Goal: Task Accomplishment & Management: Manage account settings

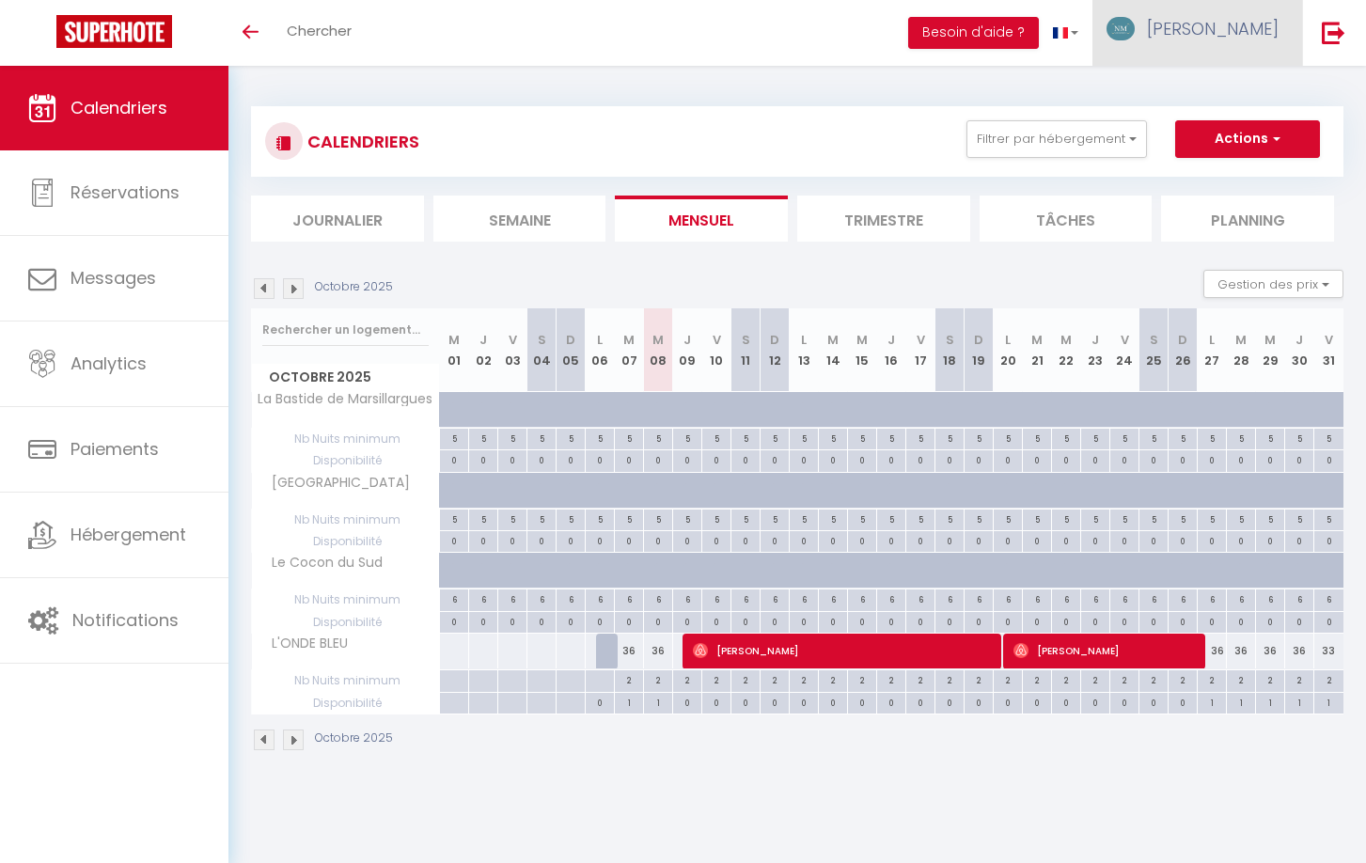
click at [1225, 40] on span "[PERSON_NAME]" at bounding box center [1213, 28] width 132 height 23
click at [1241, 127] on link "Équipe" at bounding box center [1226, 128] width 139 height 32
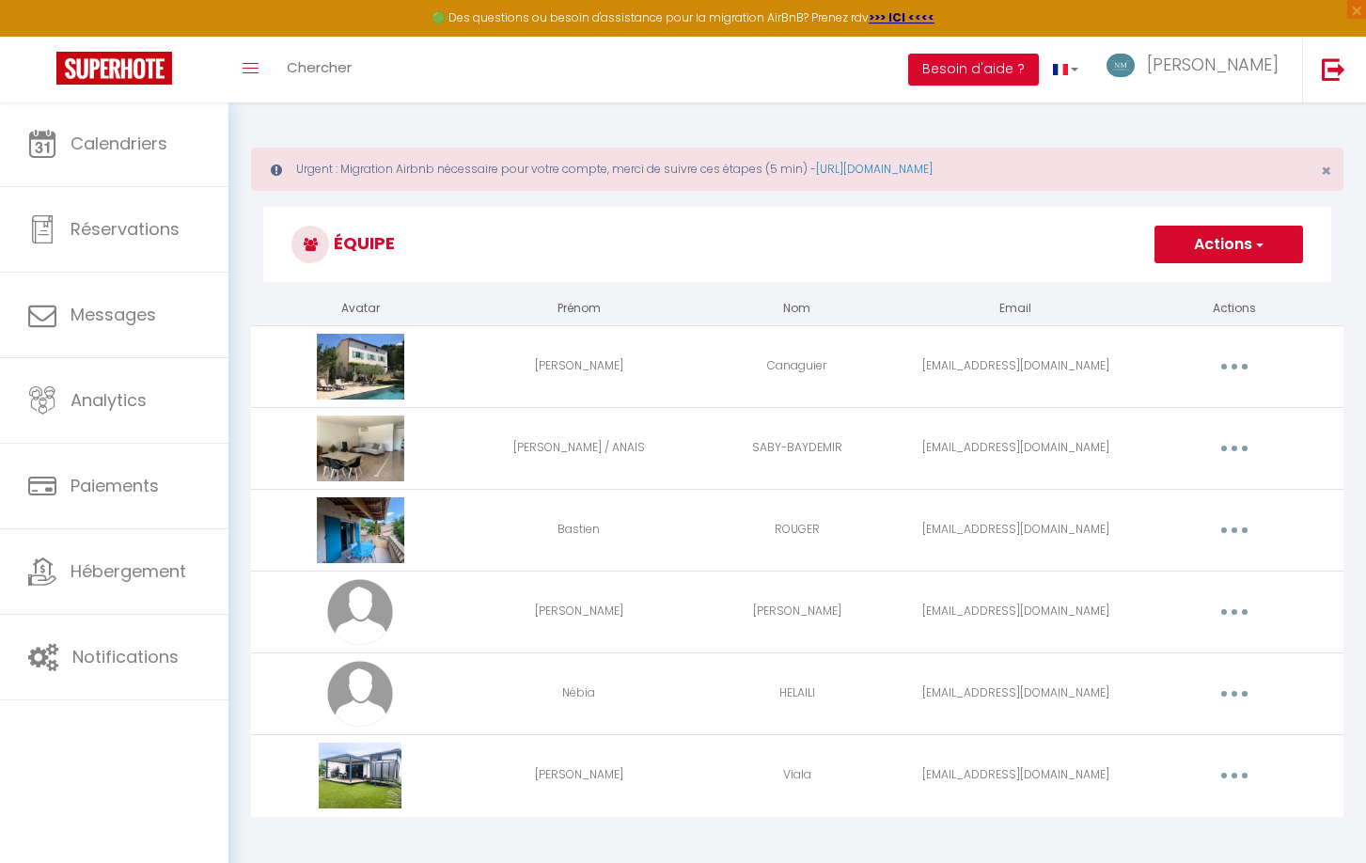
click at [1245, 608] on button "button" at bounding box center [1234, 612] width 53 height 30
click at [1142, 644] on link "Editer" at bounding box center [1185, 655] width 139 height 32
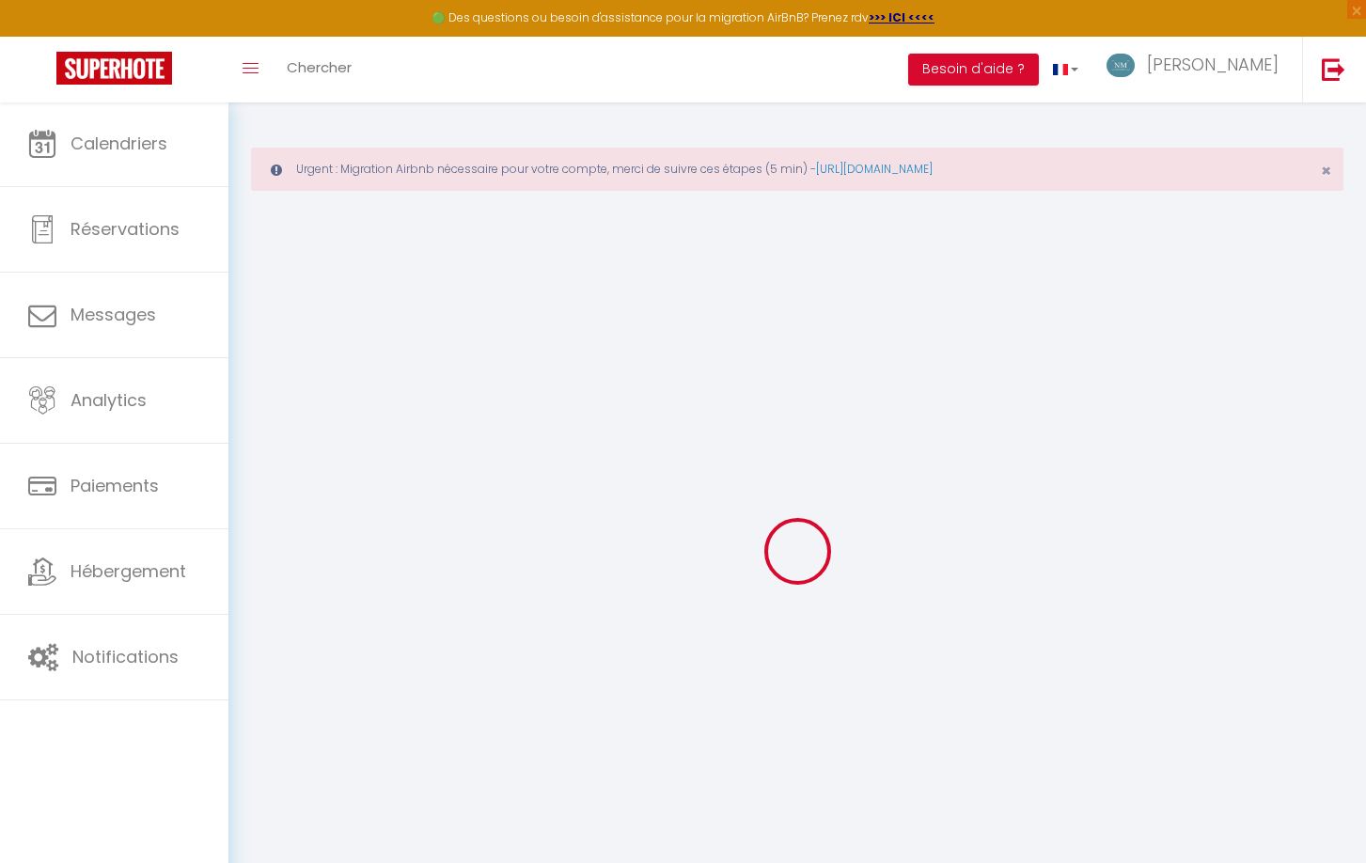
type input "[PERSON_NAME]"
type input "[EMAIL_ADDRESS][DOMAIN_NAME]"
type textarea "[URL][DOMAIN_NAME]"
checkbox input "false"
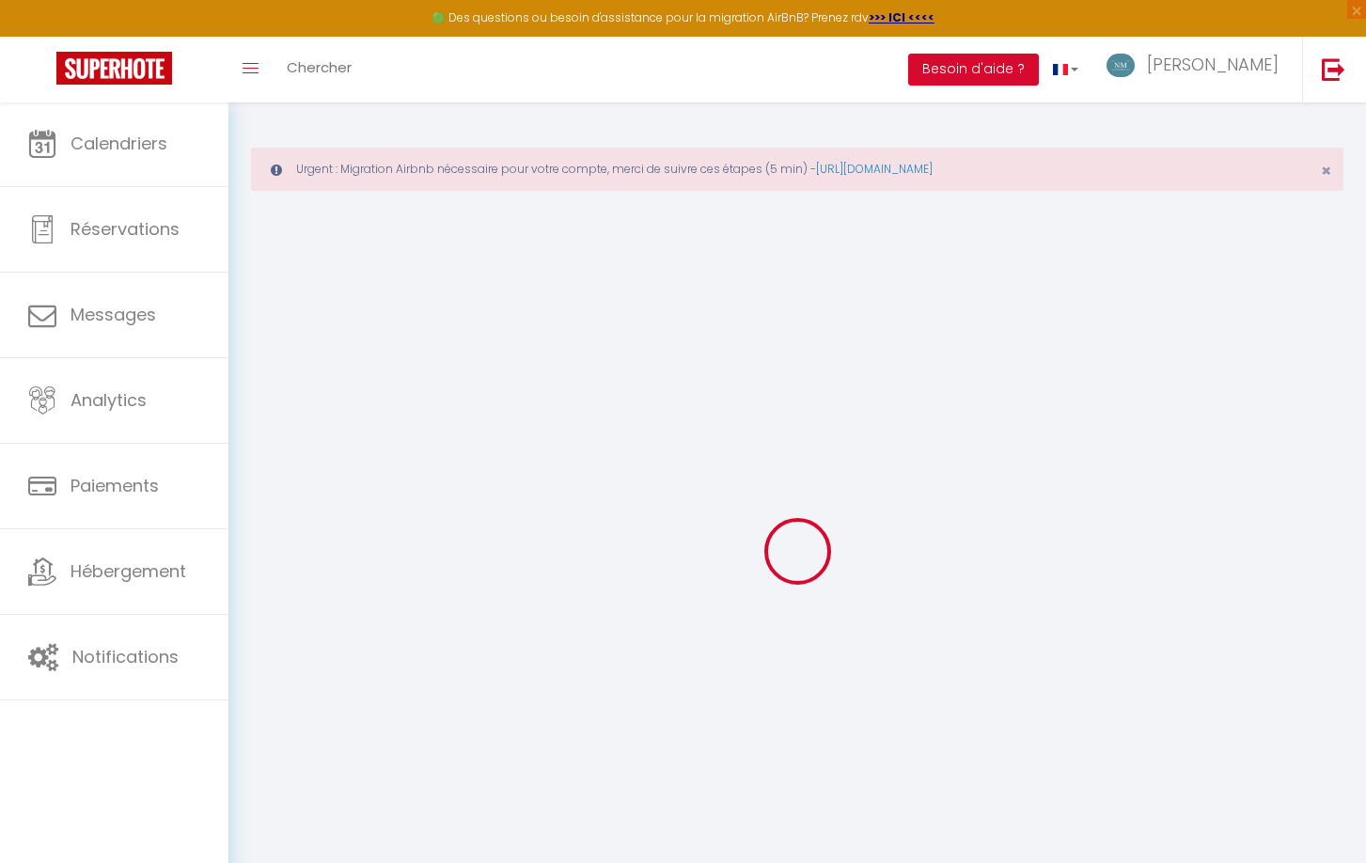
checkbox input "false"
checkbox input "true"
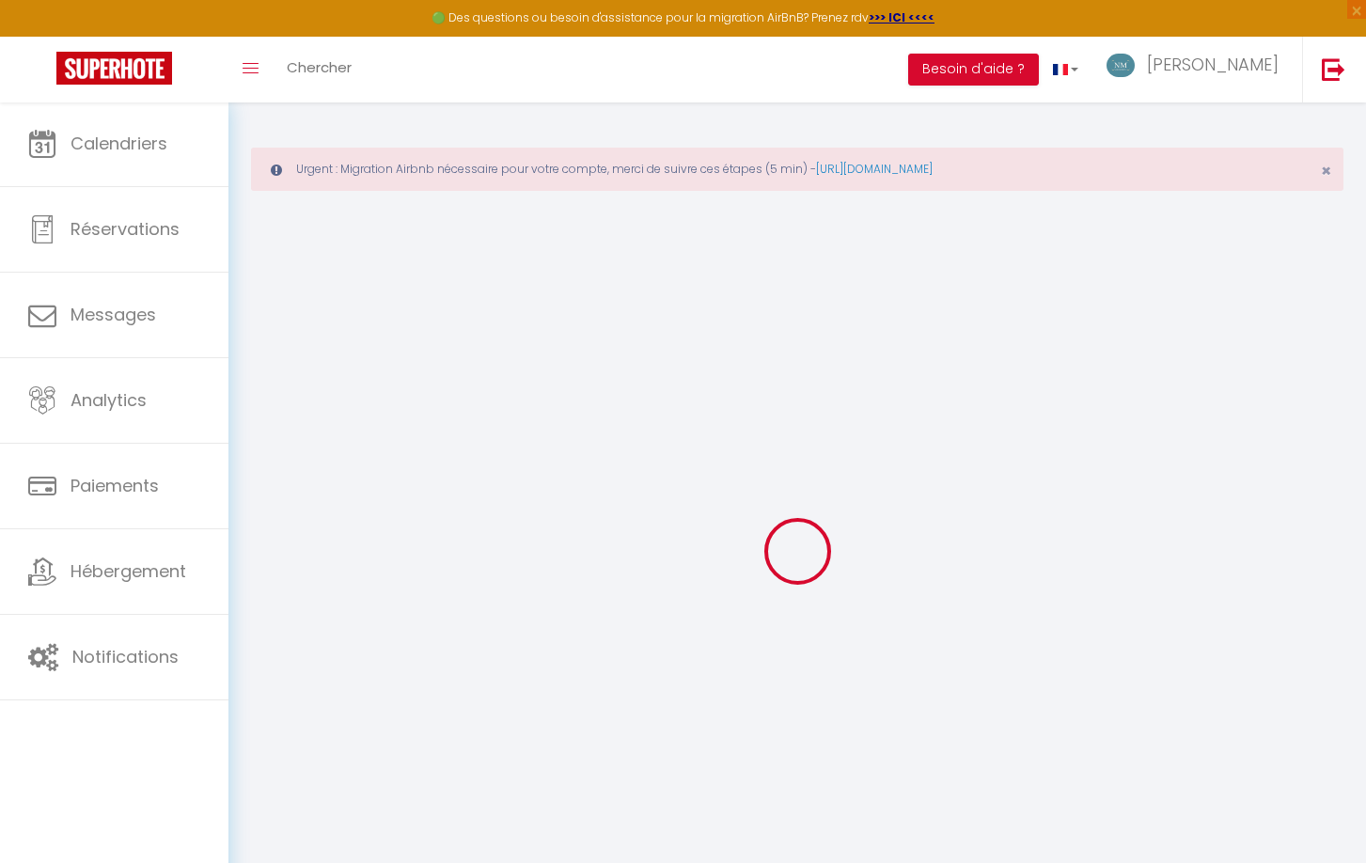
checkbox input "true"
checkbox input "false"
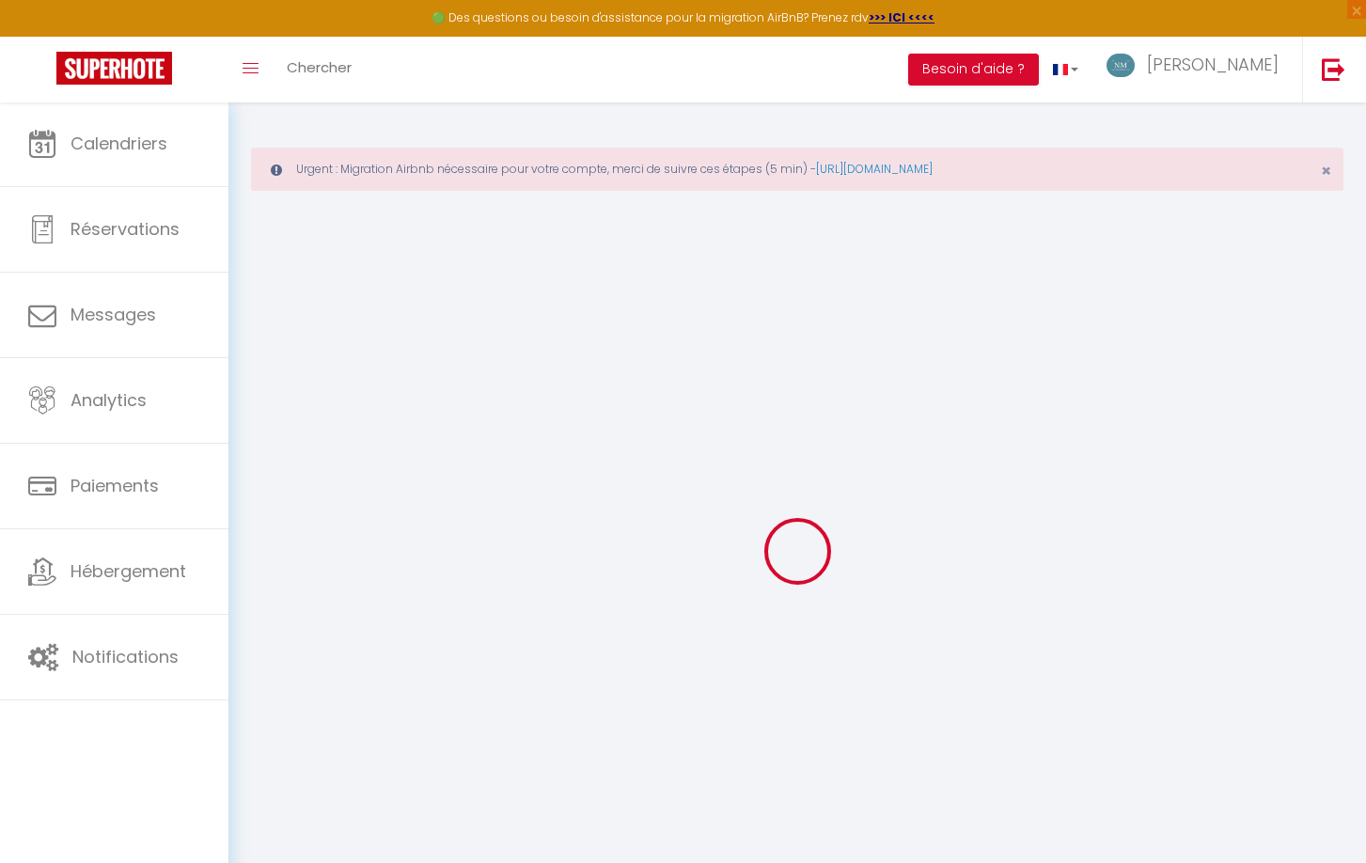
checkbox input "false"
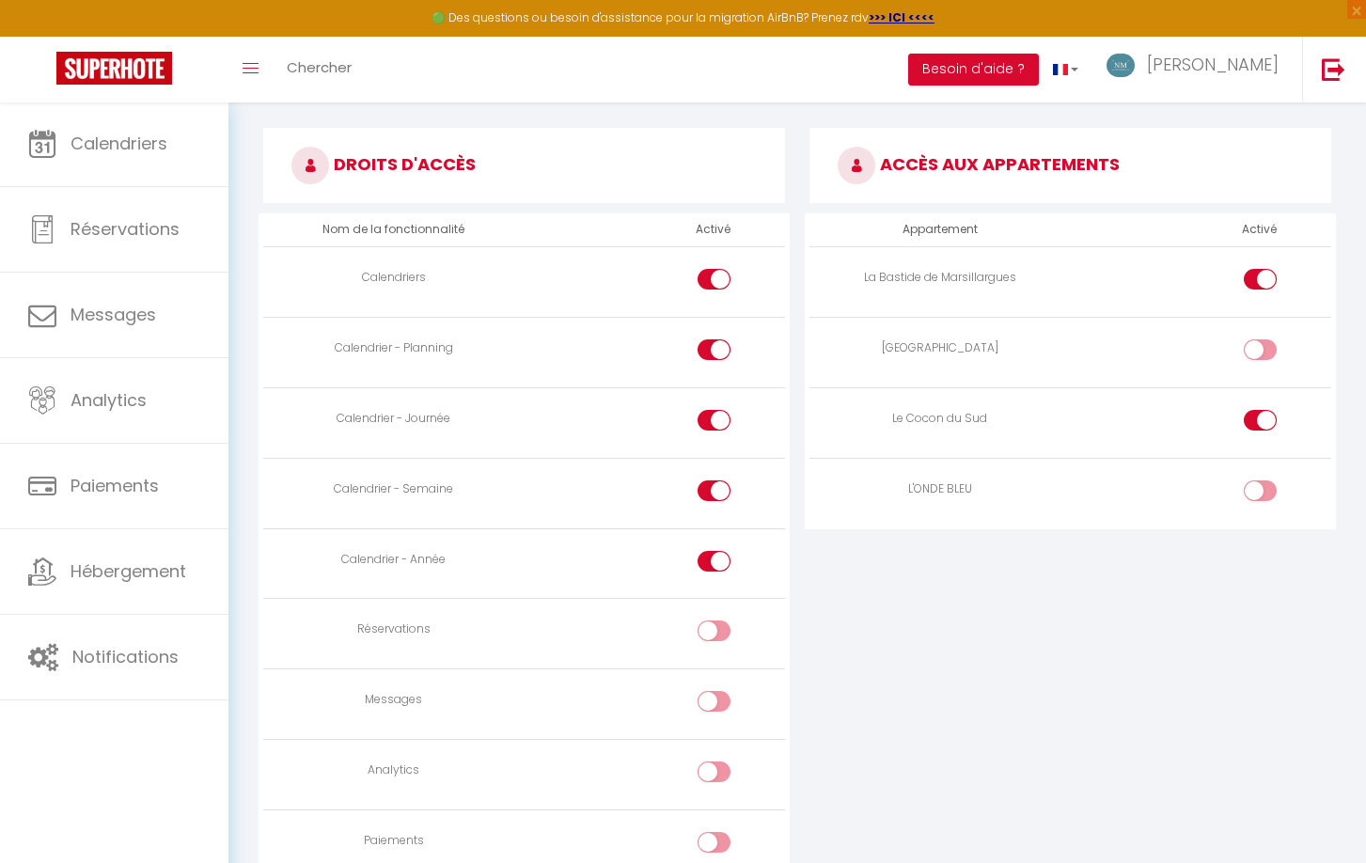
scroll to position [1066, 0]
click at [1263, 481] on input "checkbox" at bounding box center [1275, 494] width 33 height 28
checkbox input "true"
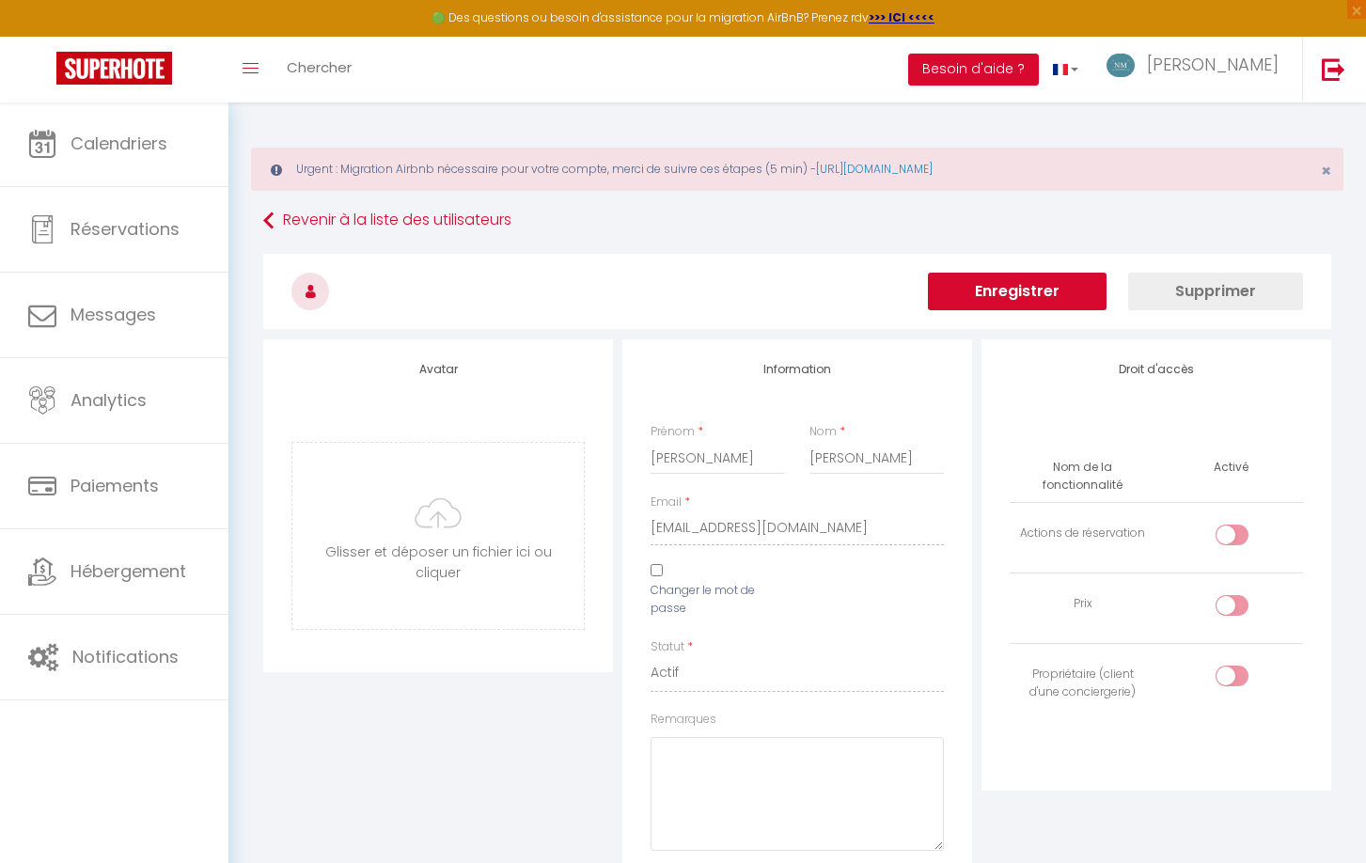
scroll to position [0, 0]
click at [998, 292] on button "Enregistrer" at bounding box center [1017, 292] width 179 height 38
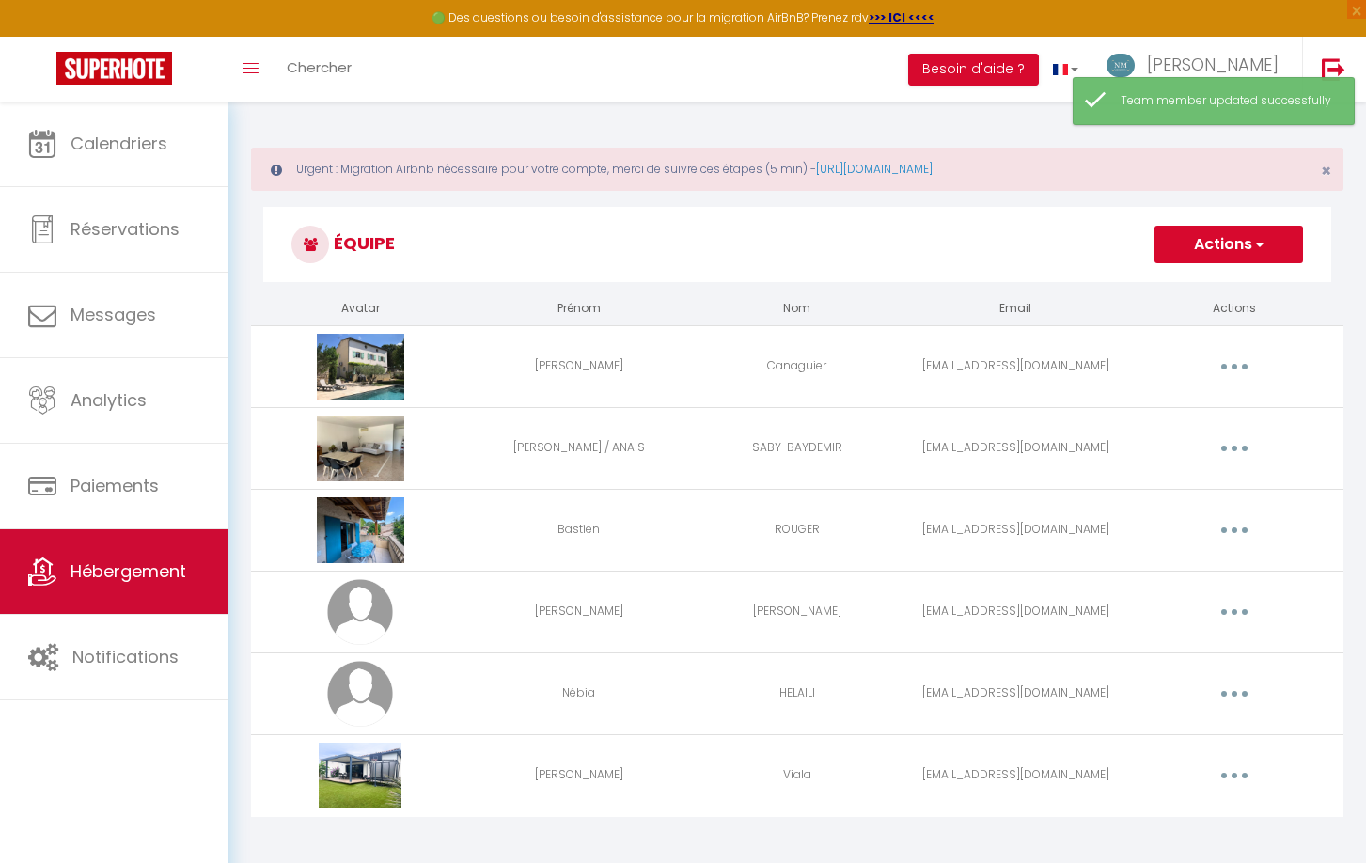
scroll to position [0, 1]
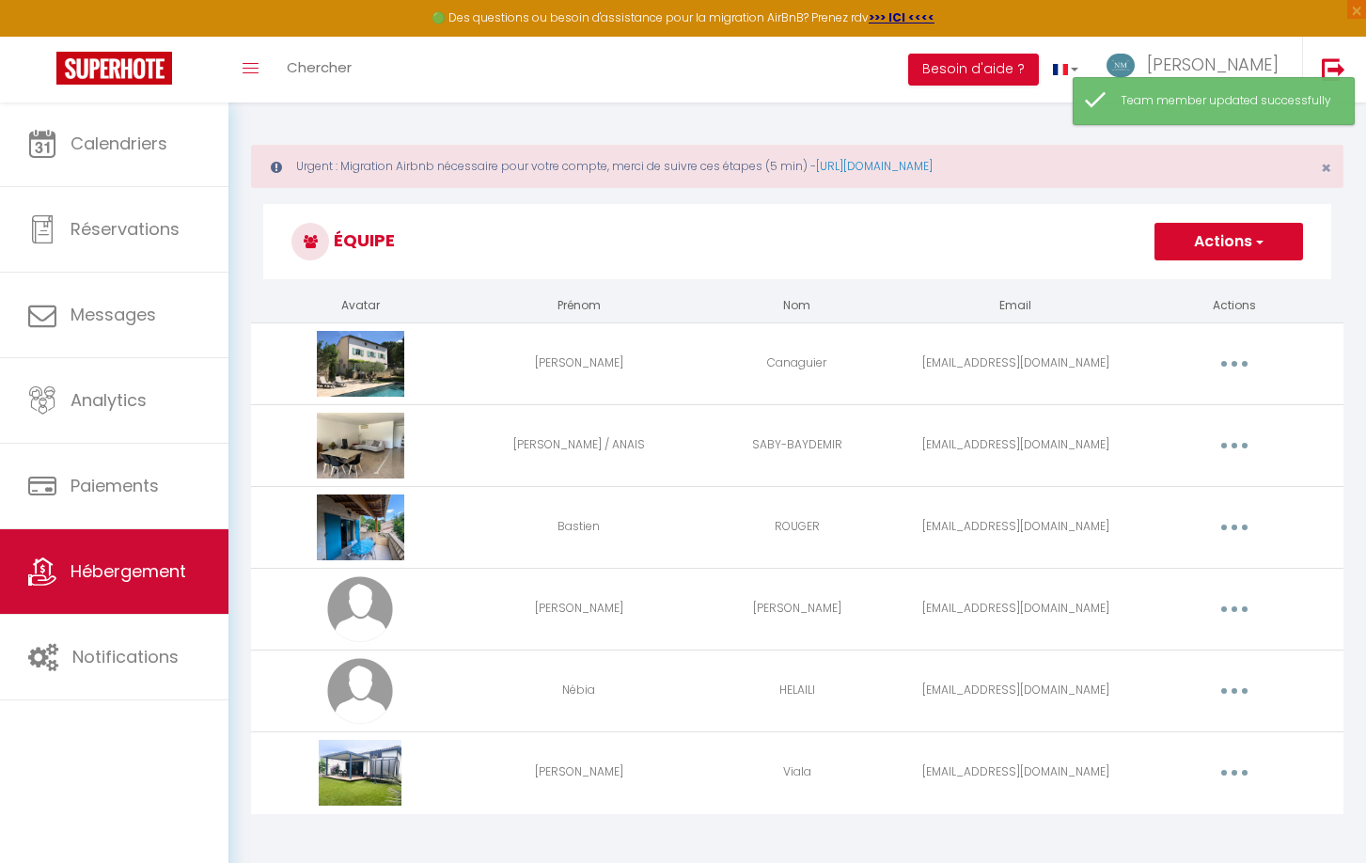
click at [179, 573] on span "Hébergement" at bounding box center [128, 570] width 116 height 23
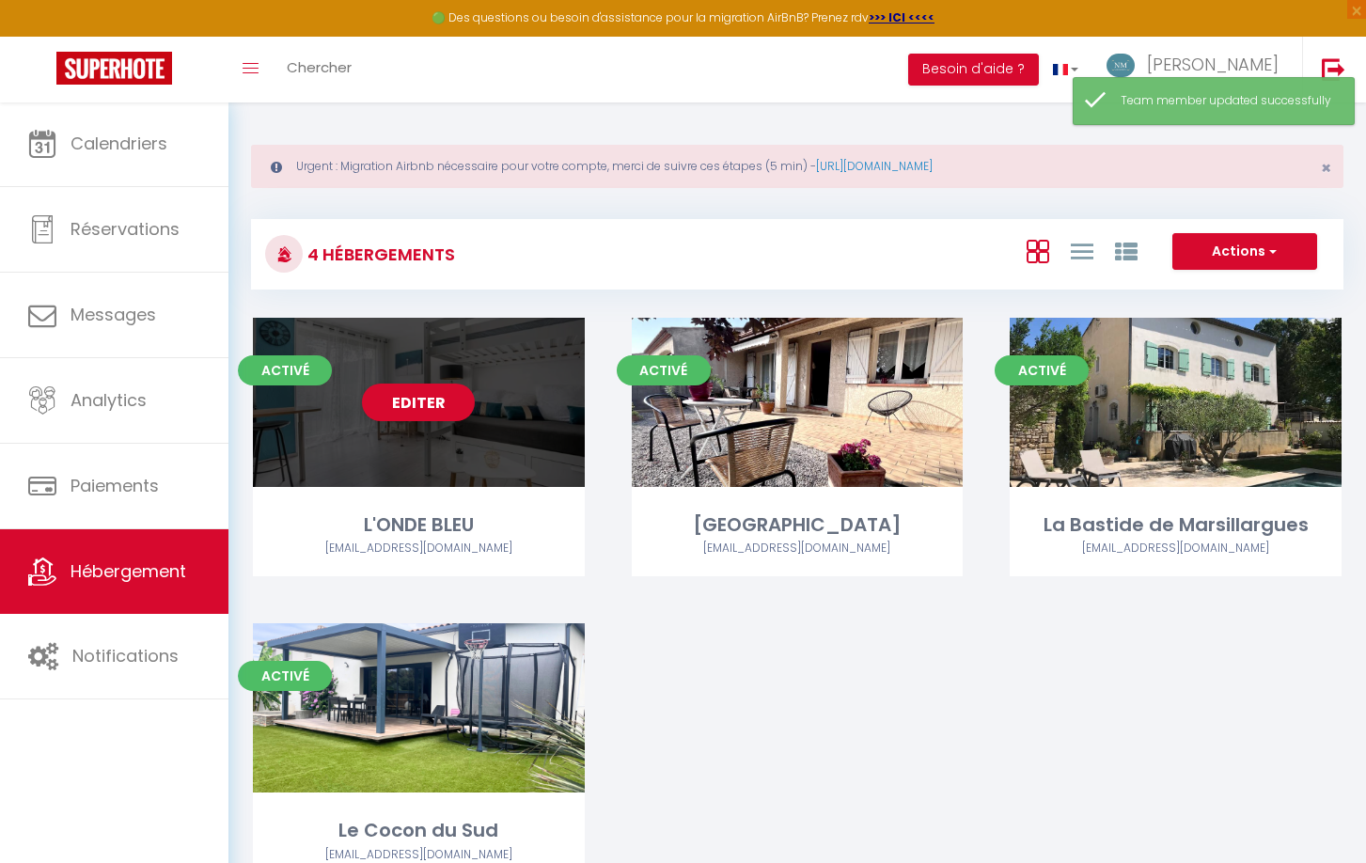
scroll to position [0, 1]
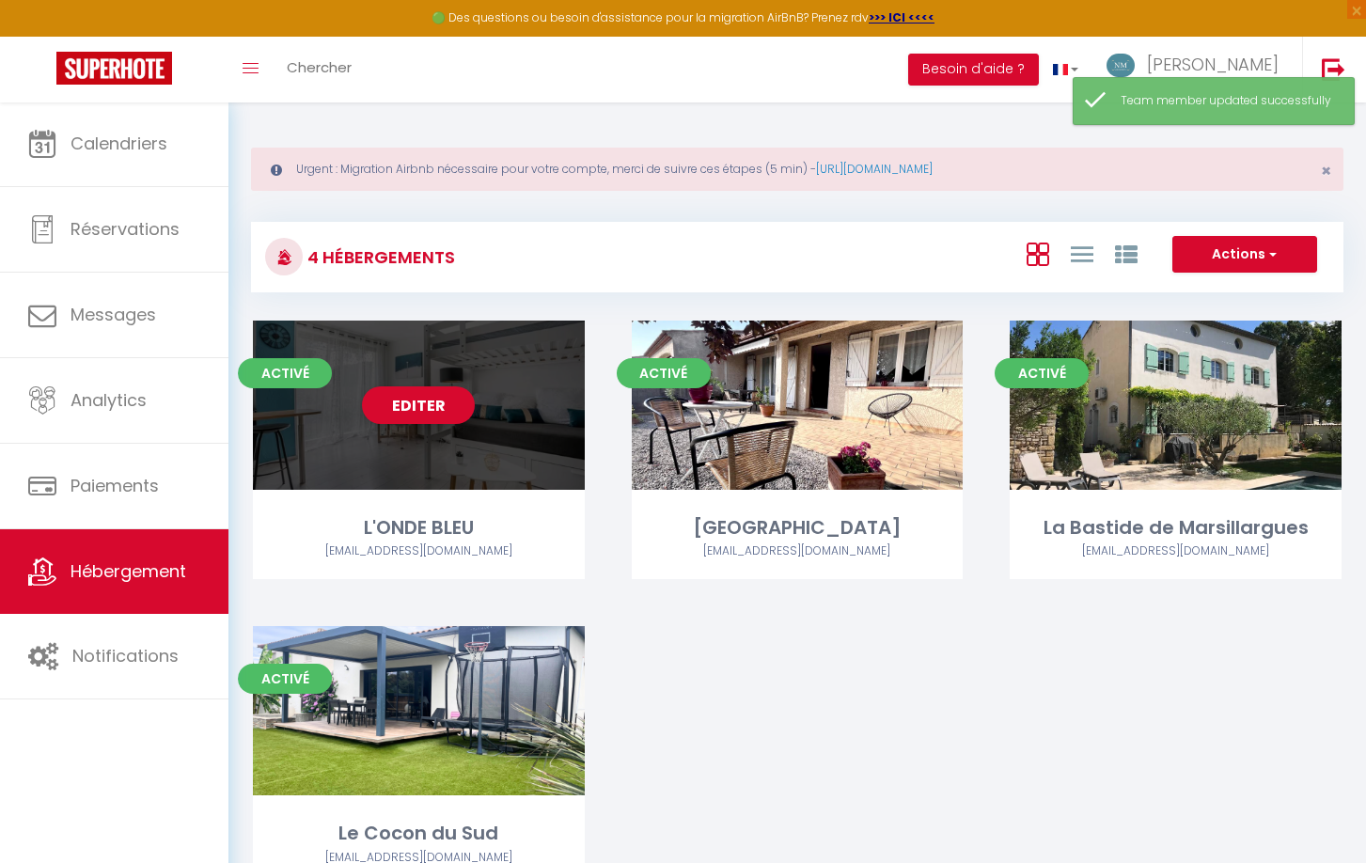
click at [534, 383] on div "Editer" at bounding box center [419, 404] width 332 height 169
select select "3"
select select "2"
select select "1"
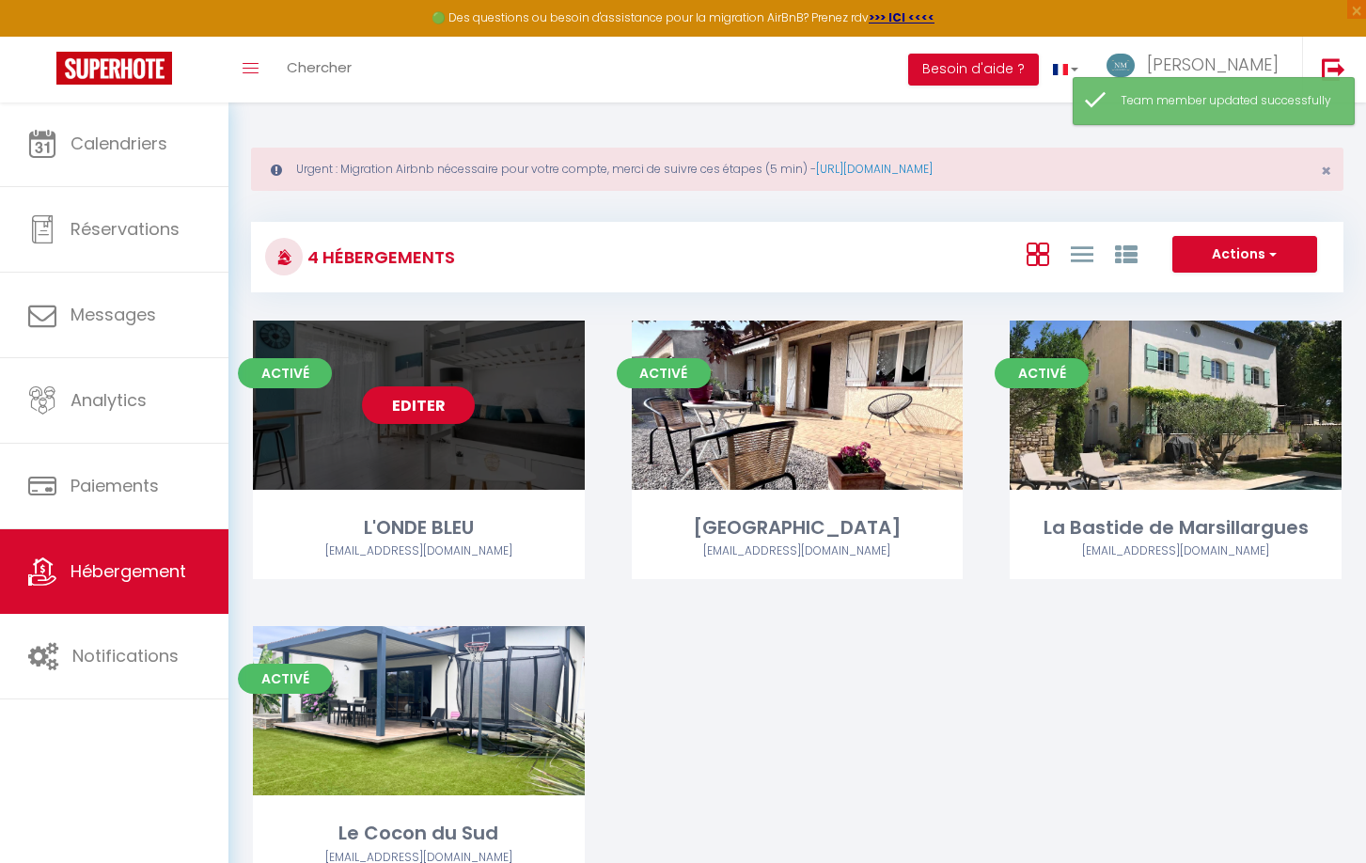
select select "28"
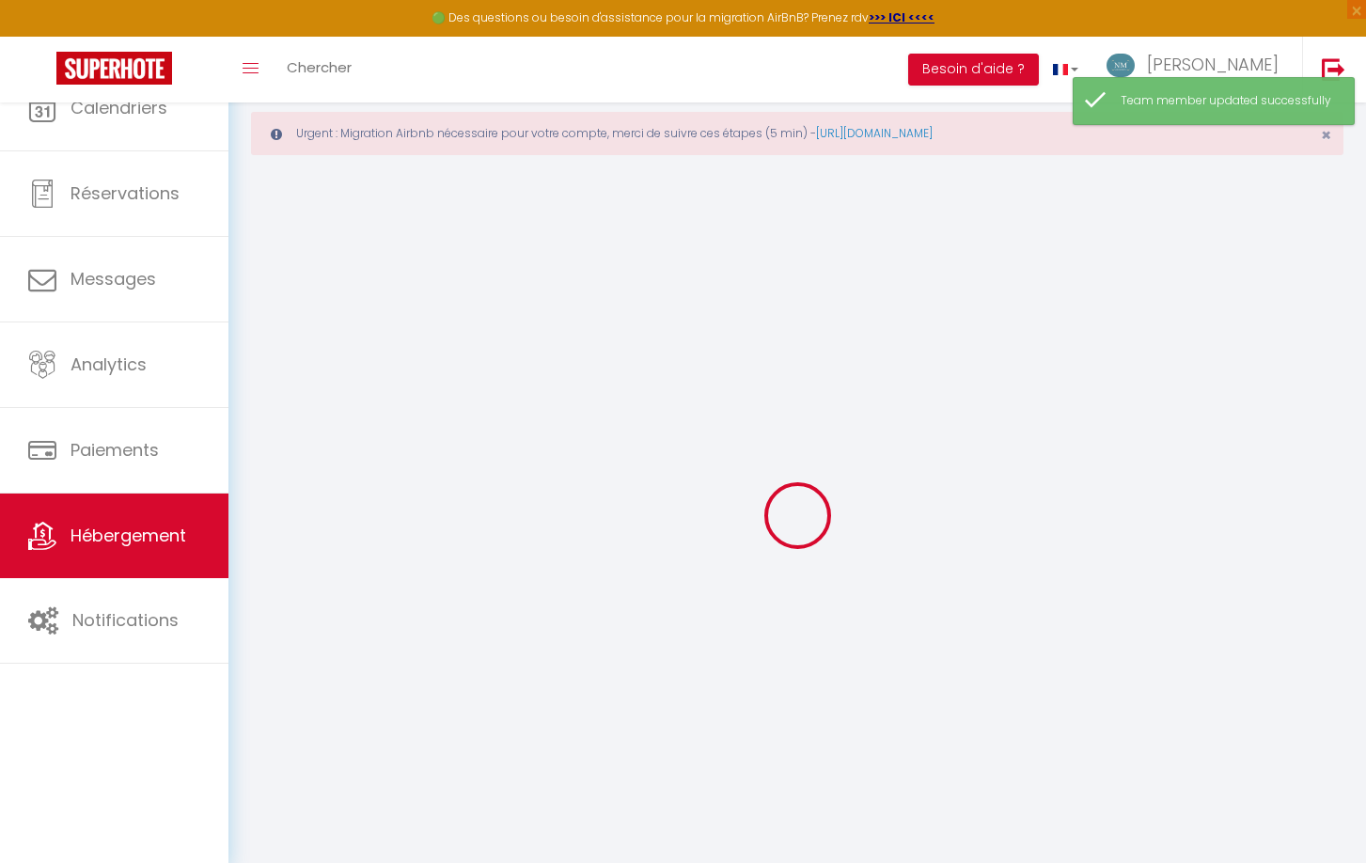
select select
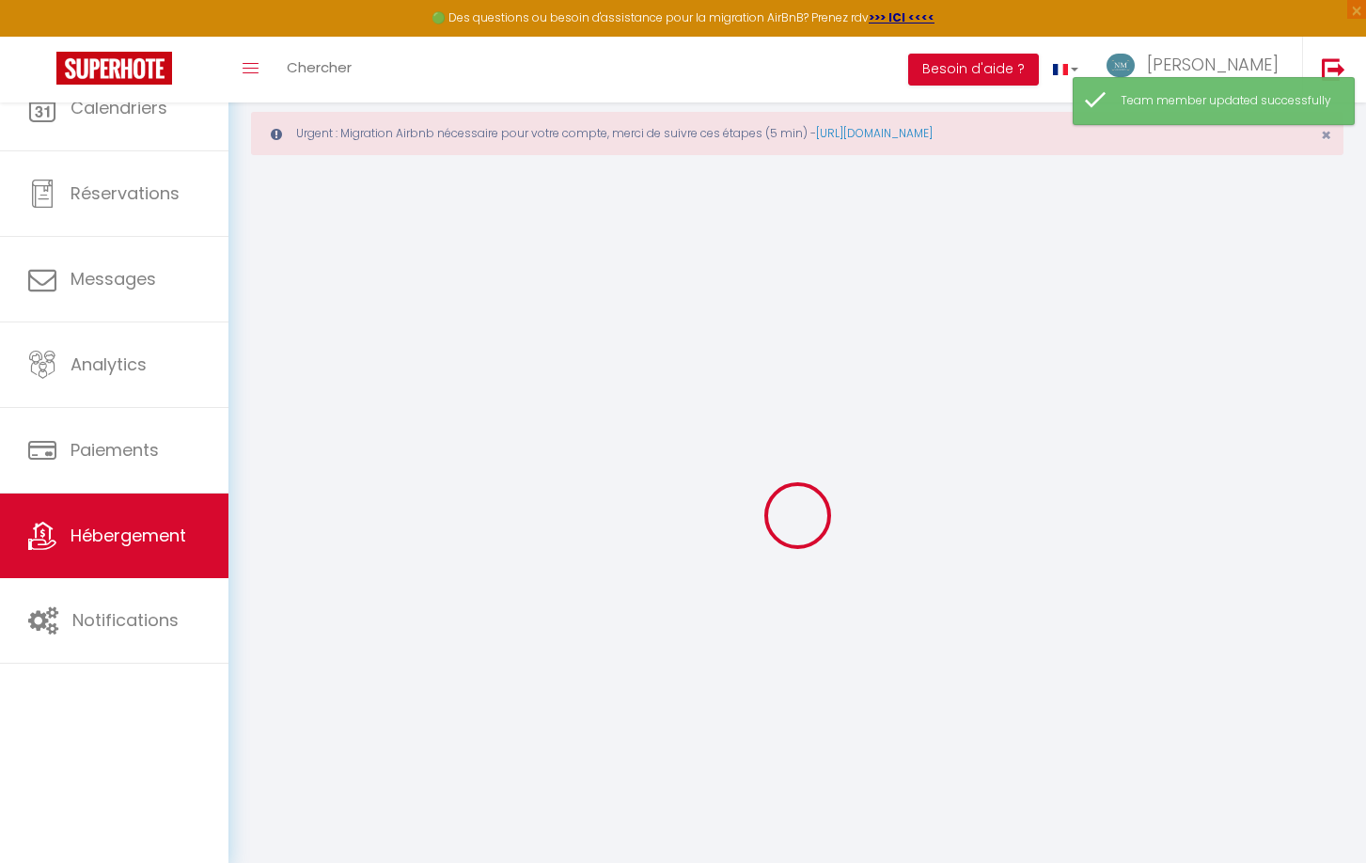
select select
checkbox input "false"
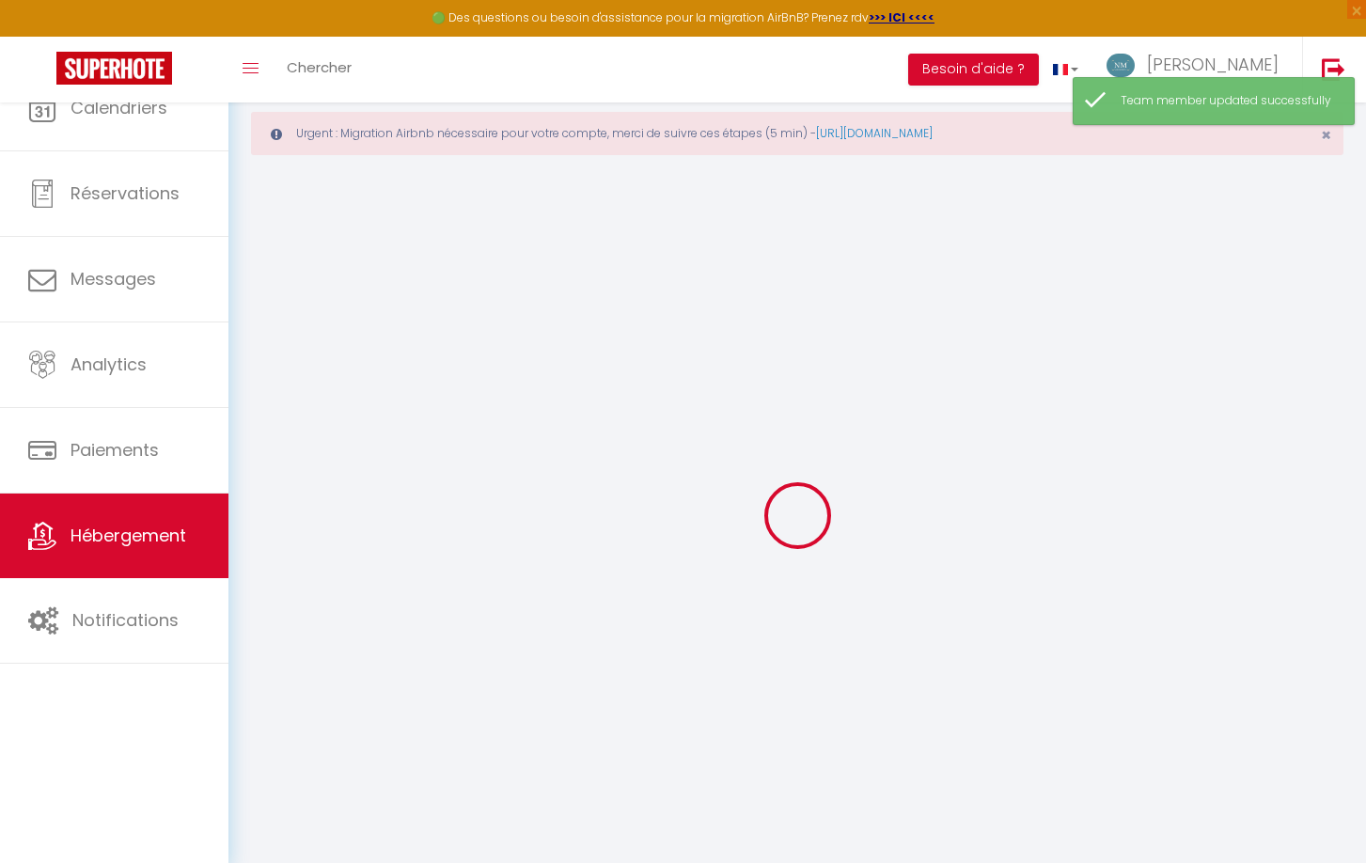
select select
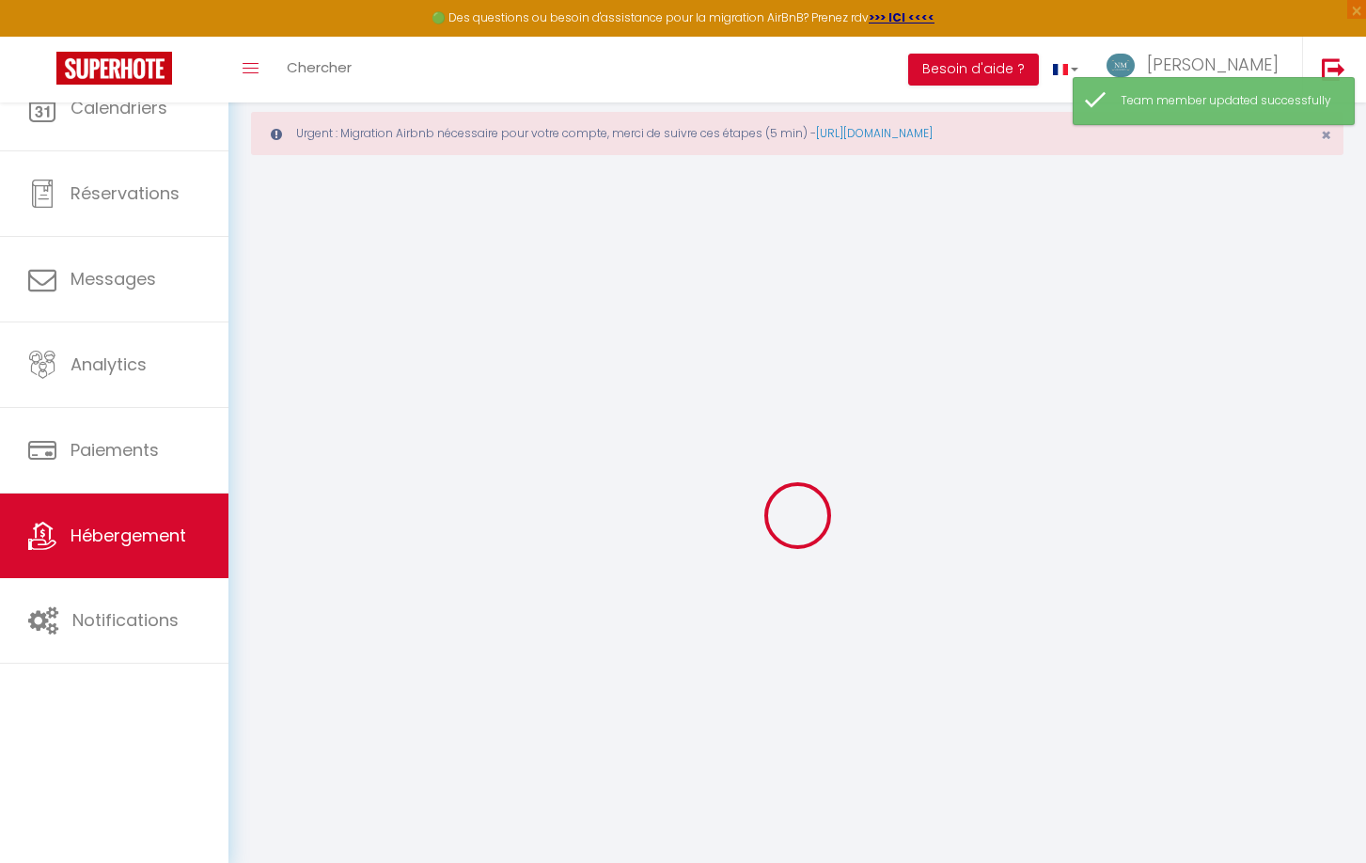
select select
checkbox input "false"
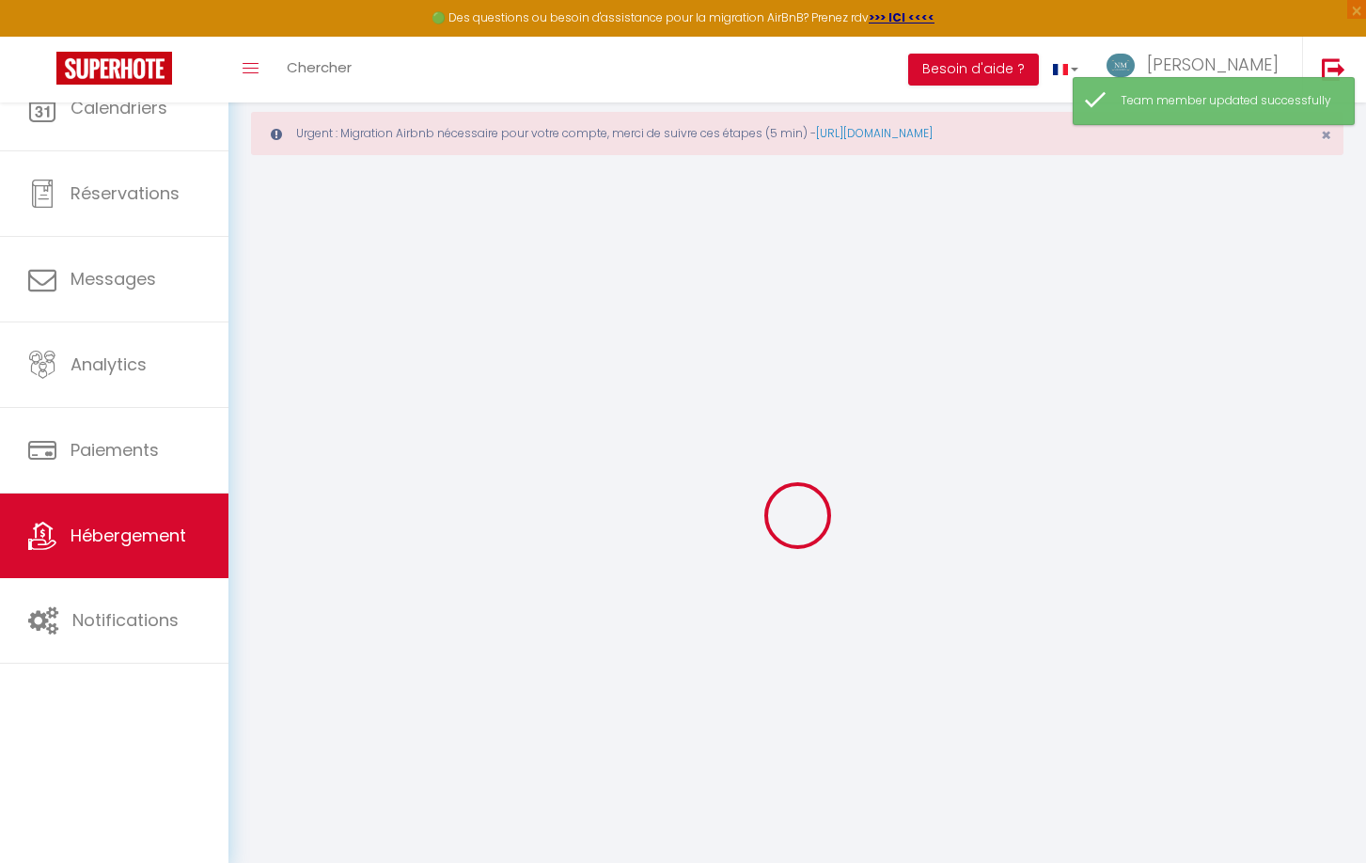
checkbox input "false"
select select
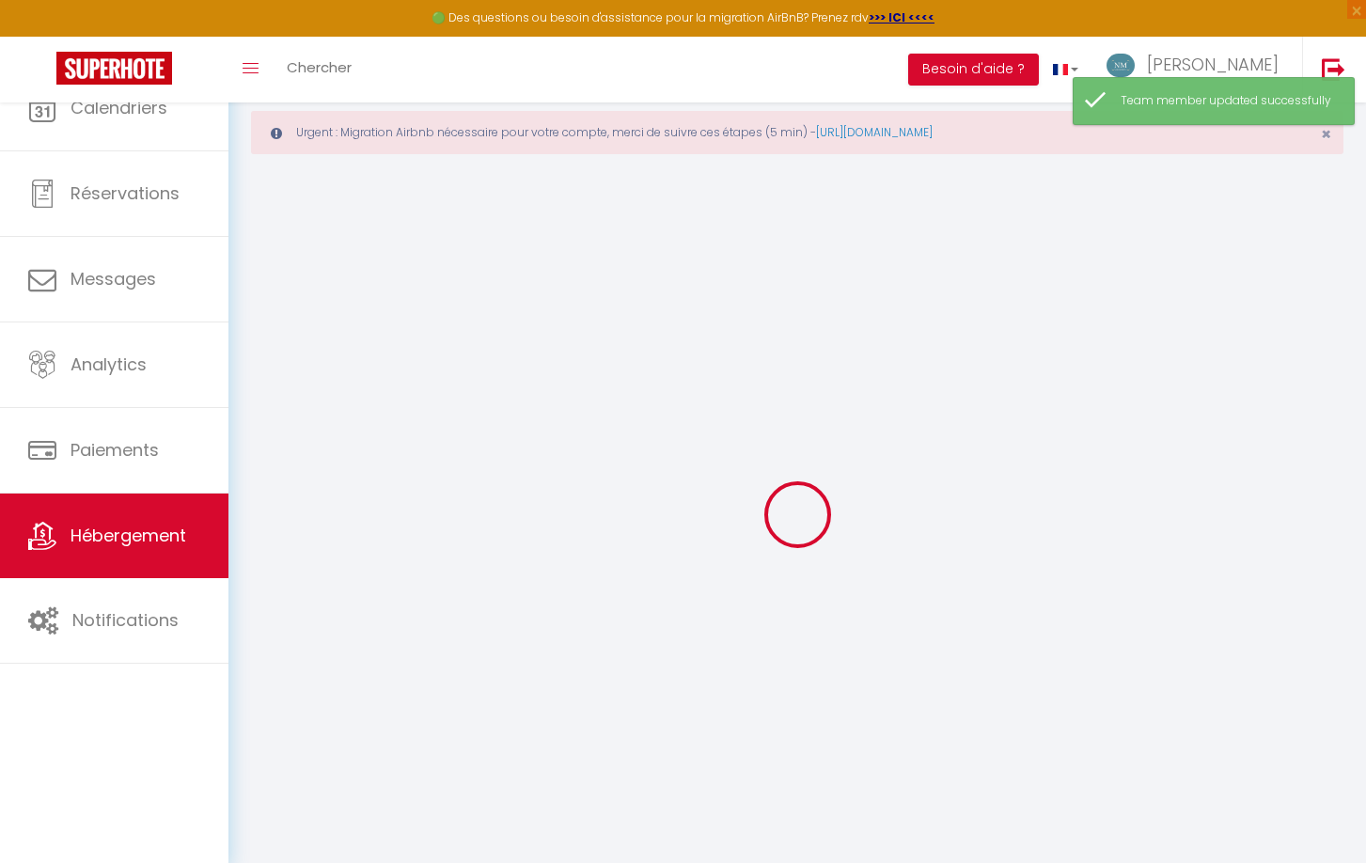
select select
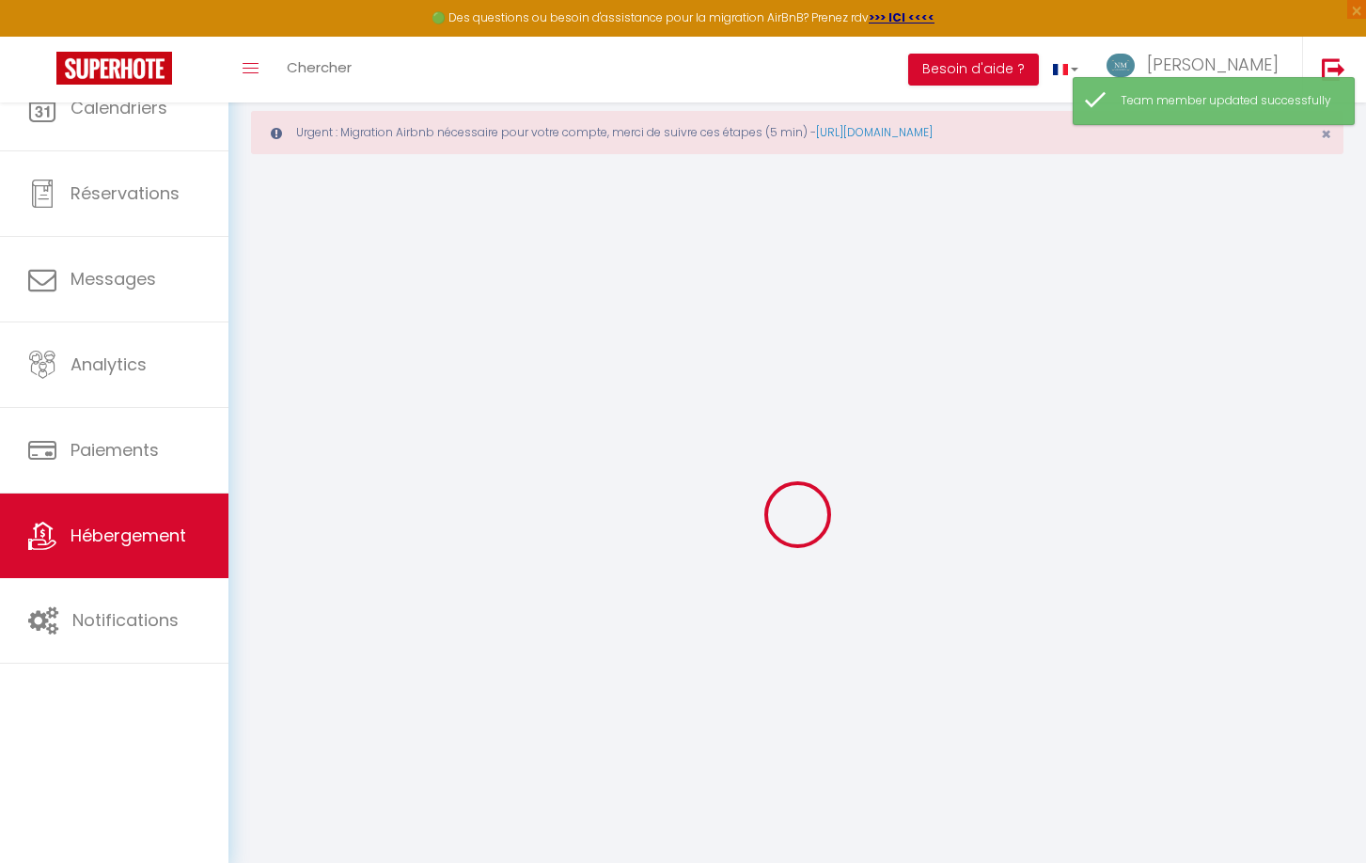
select select
checkbox input "false"
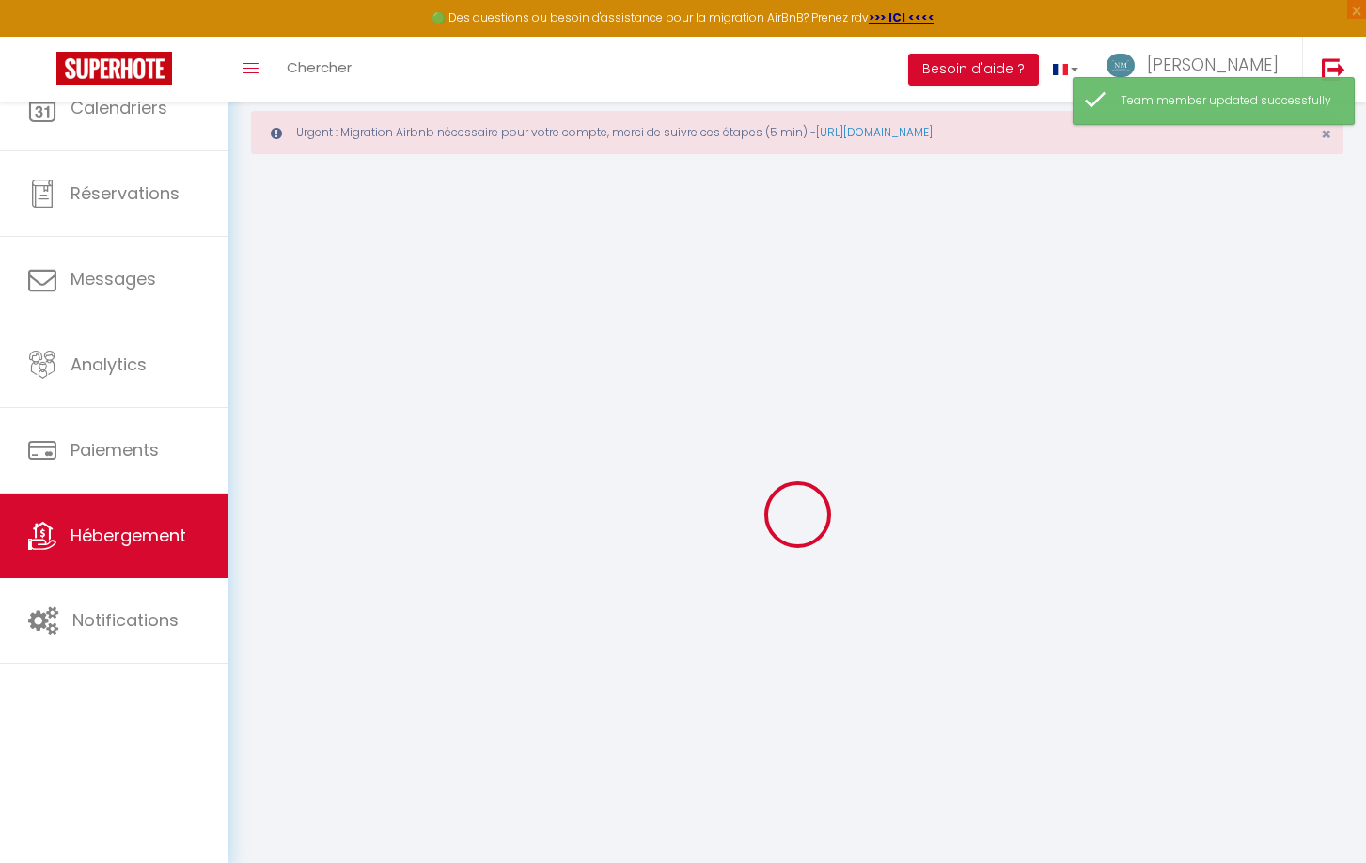
select select
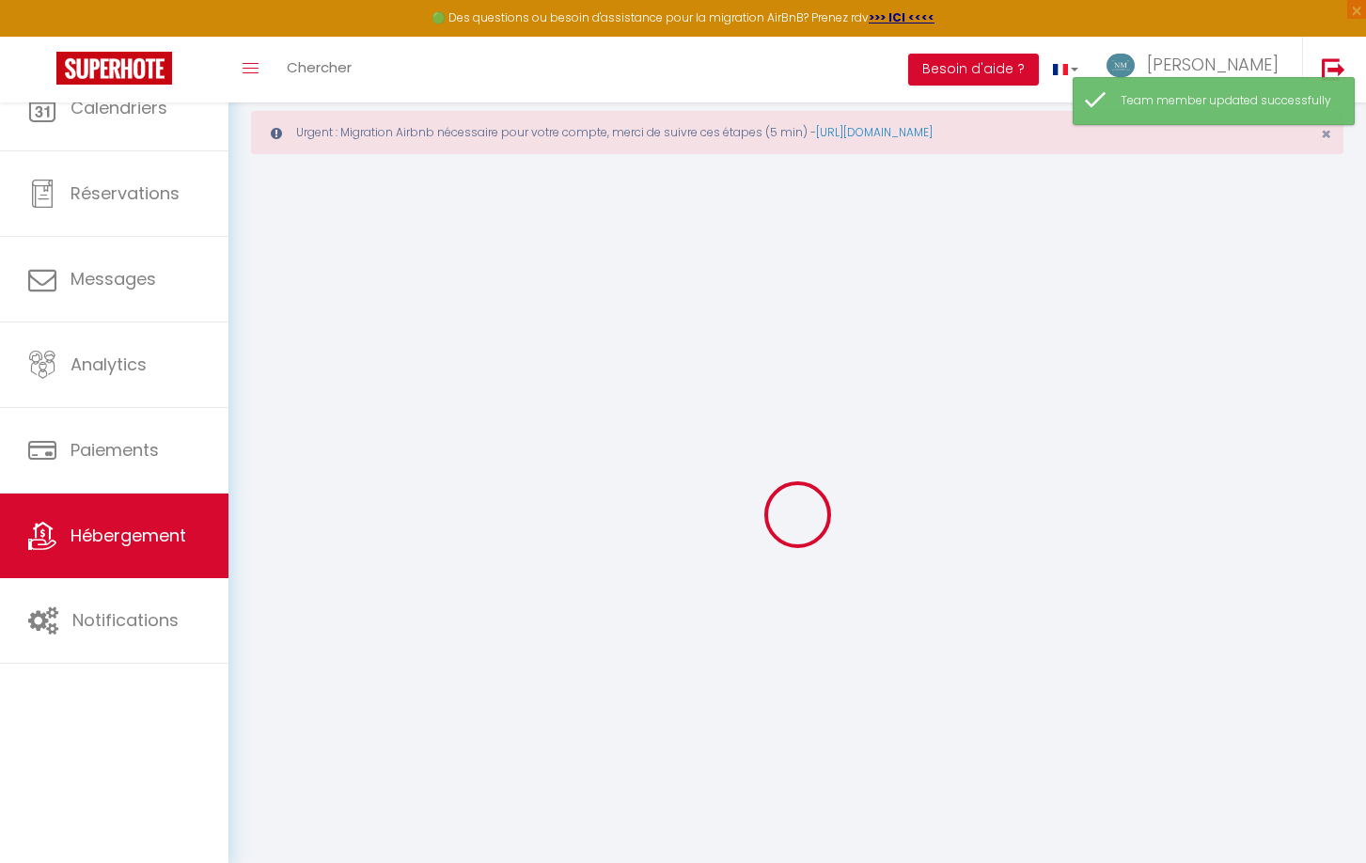
select select
checkbox input "false"
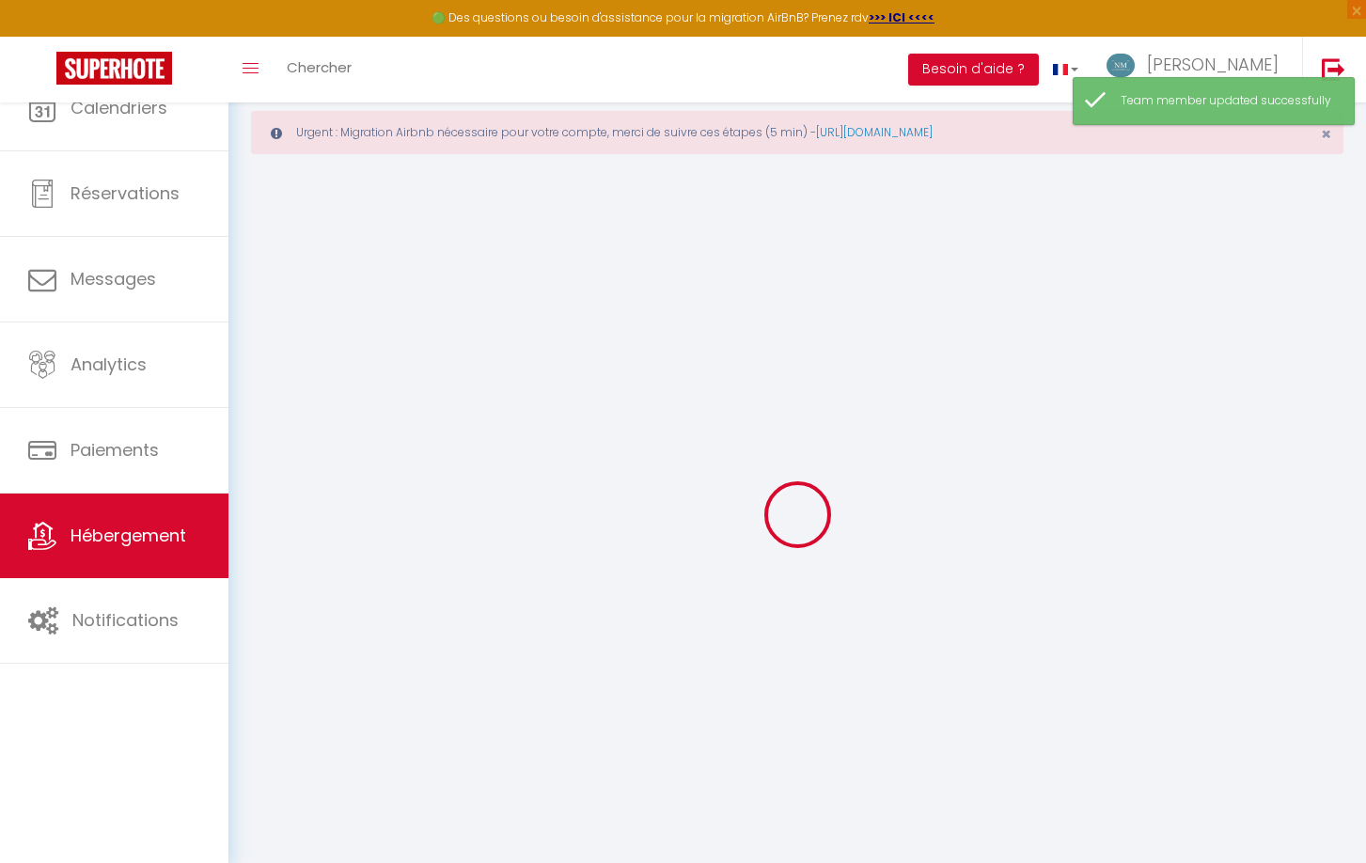
checkbox input "false"
select select
type input "L'ONDE BLEU"
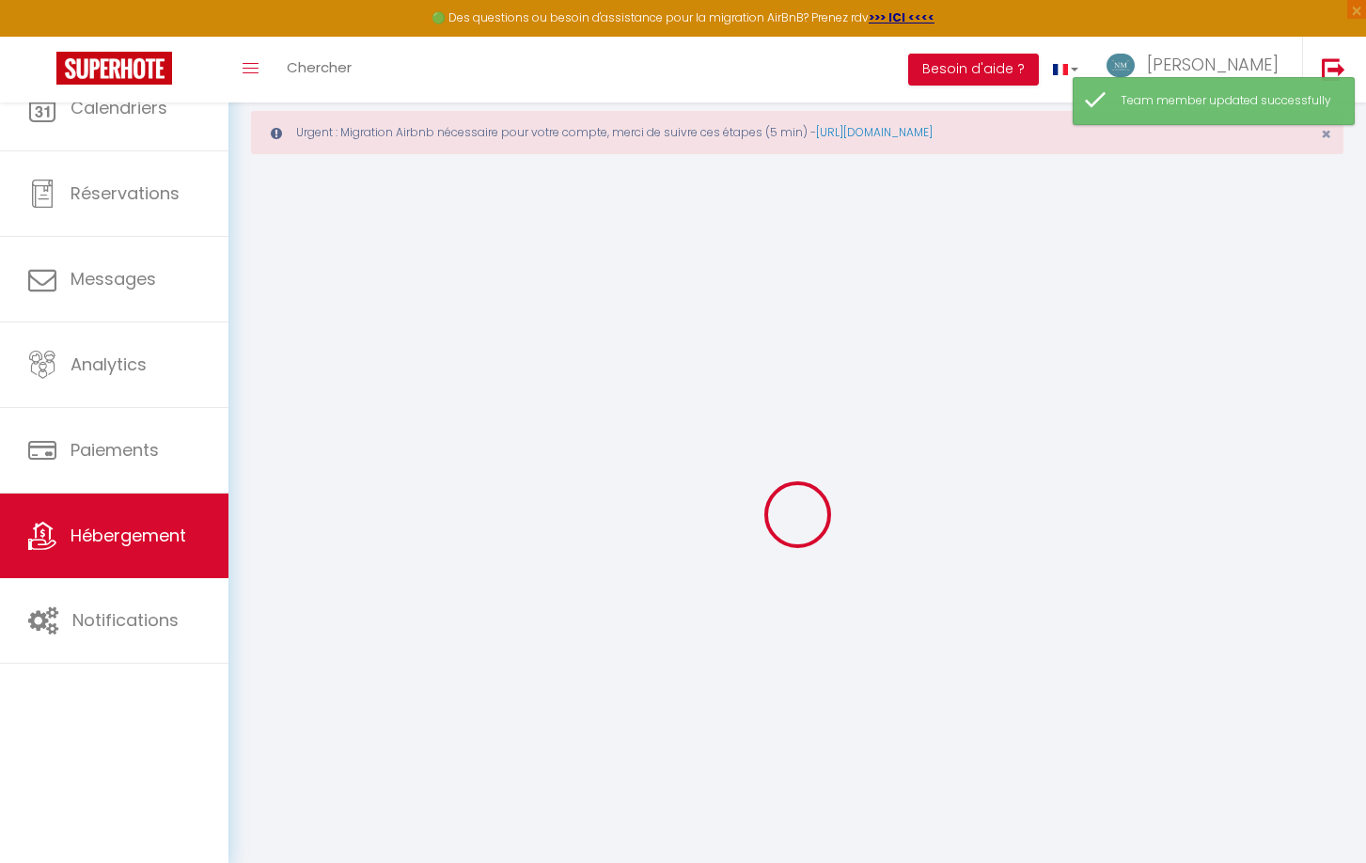
type input "[PERSON_NAME]"
type input "Artes"
type input "[STREET_ADDRESS]"
type input "34150"
type input "GIGNAC"
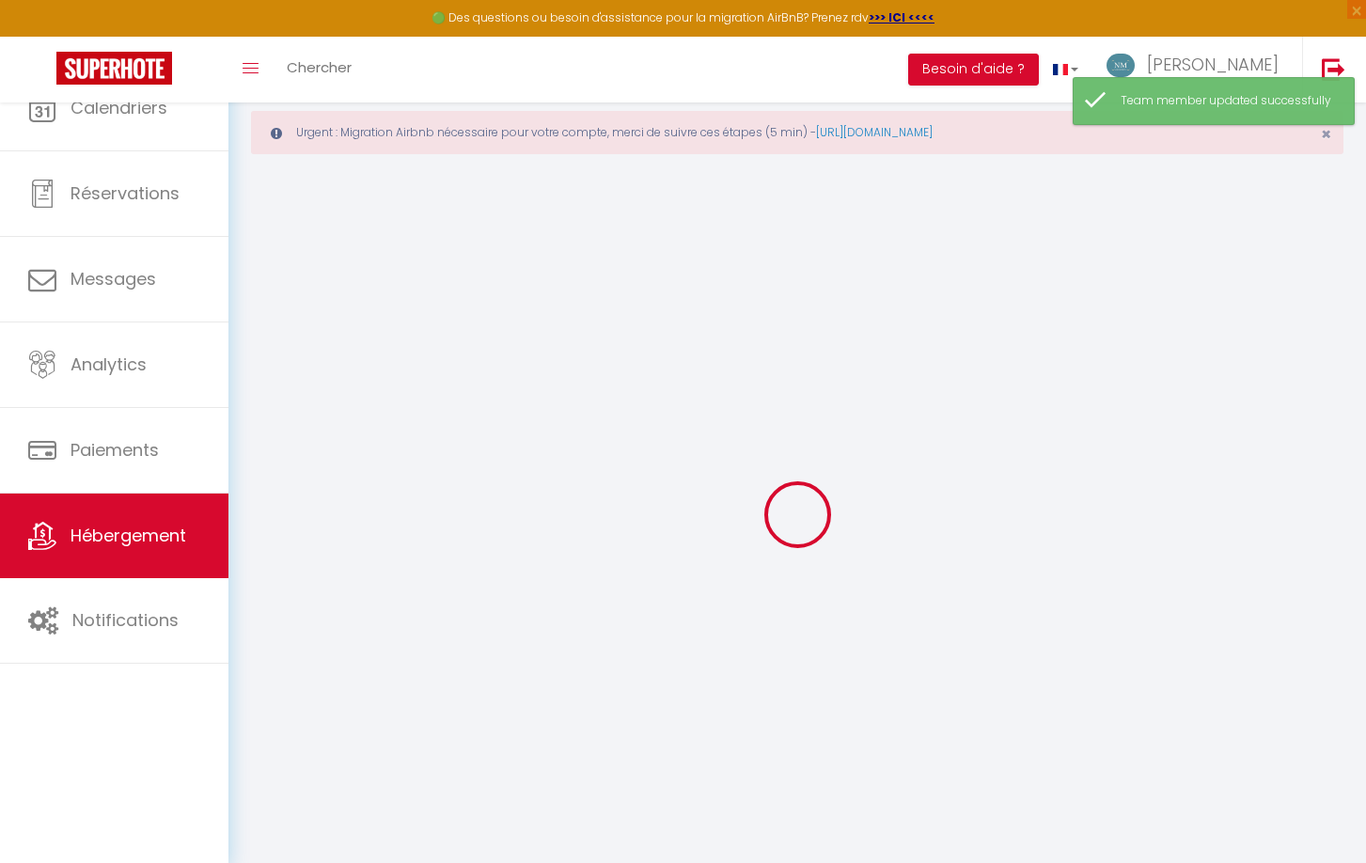
type input "20"
type input "49"
type input "200"
select select
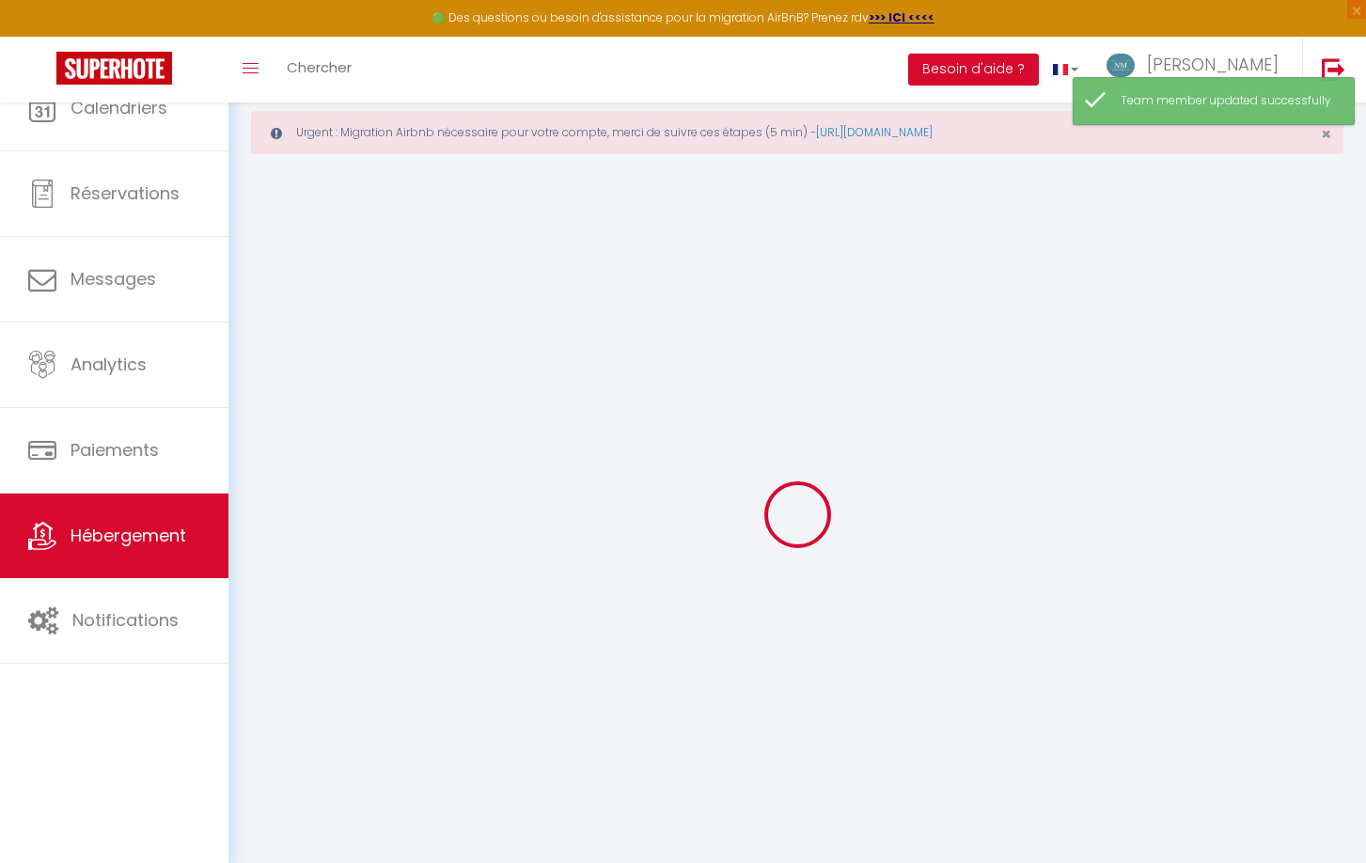
select select
type input "[STREET_ADDRESS]"
type input "34280"
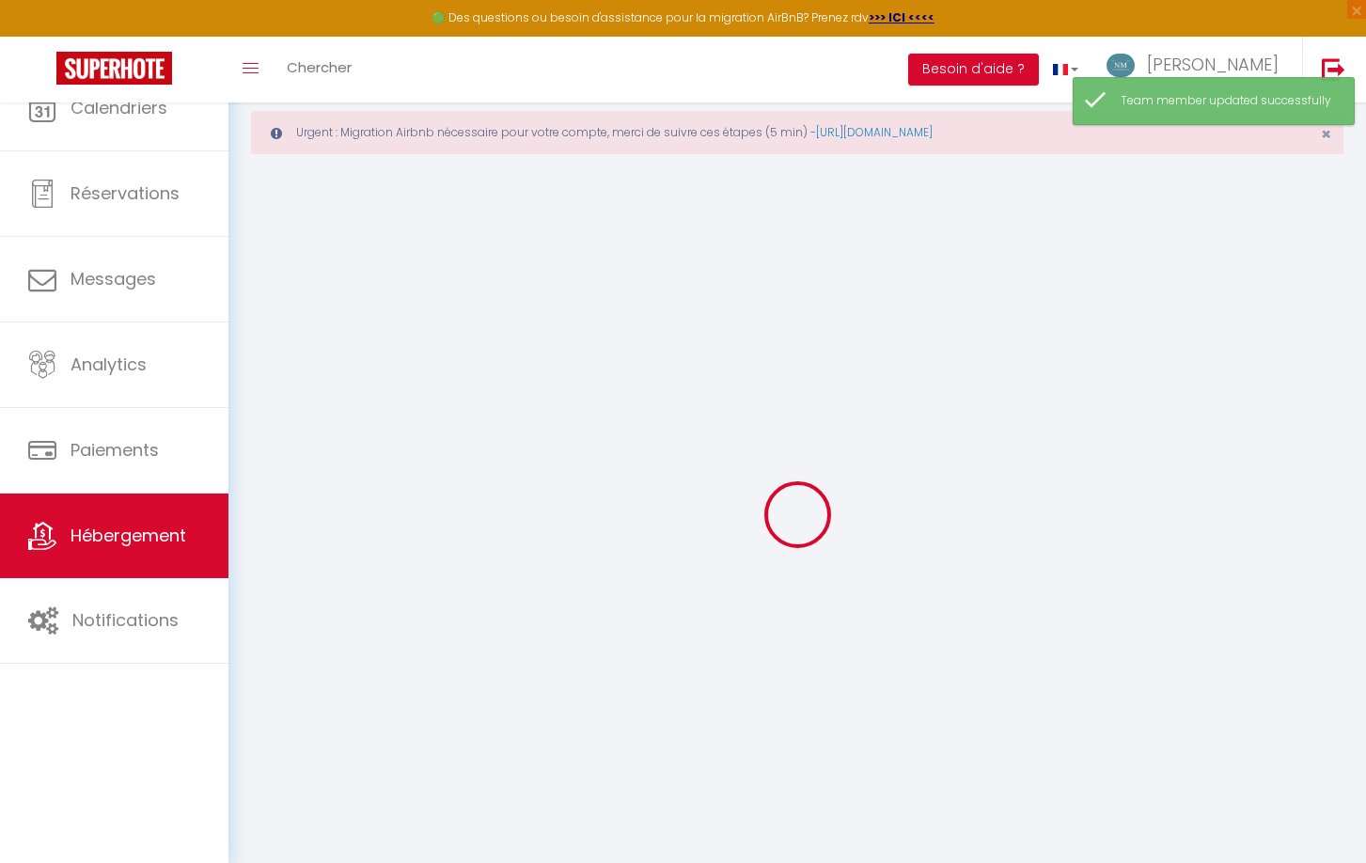
type input "LA GRANDE MOTTE"
type input "[EMAIL_ADDRESS][DOMAIN_NAME]"
select select
checkbox input "true"
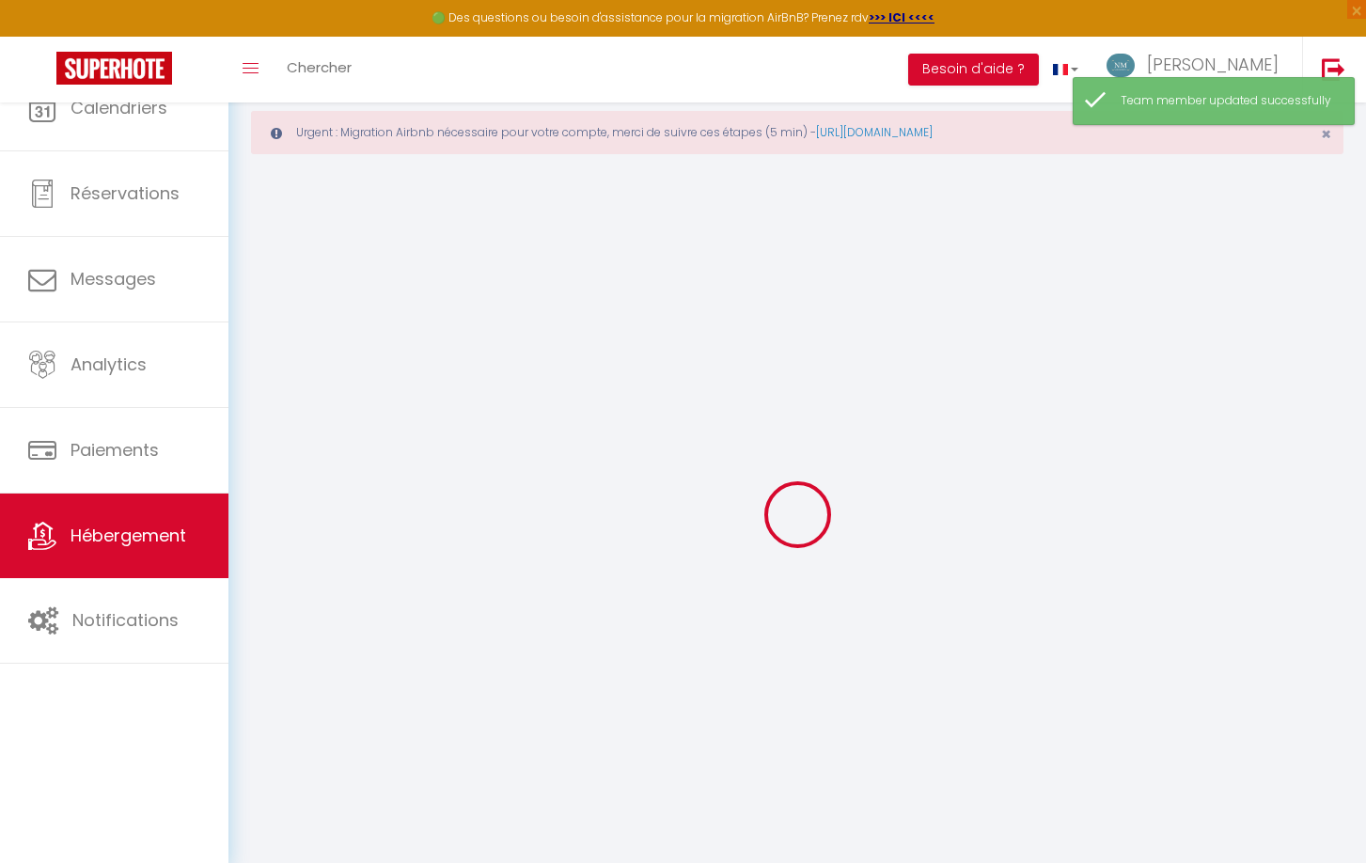
checkbox input "true"
type input "23"
type input "49"
type input "0"
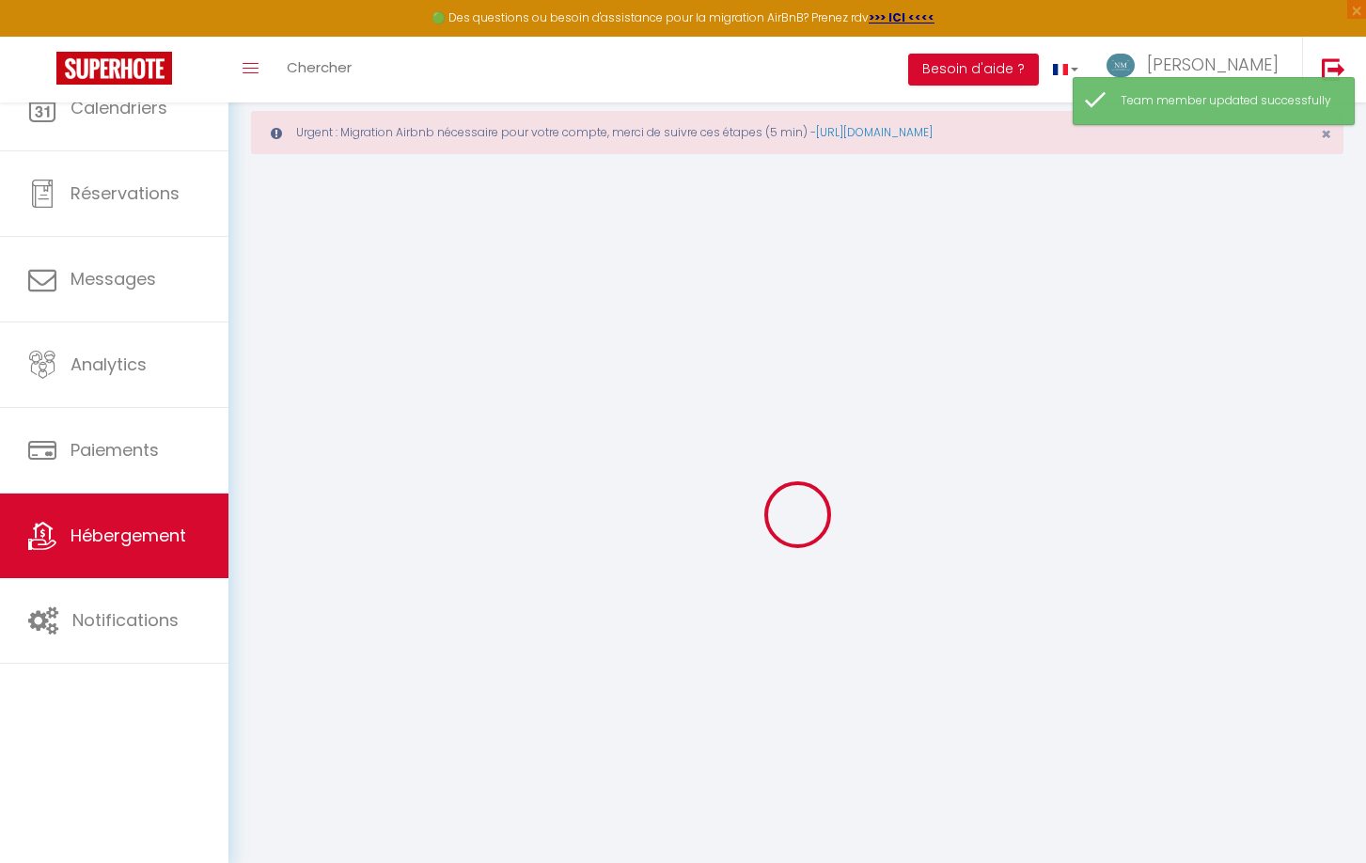
type input "0"
select select
checkbox input "true"
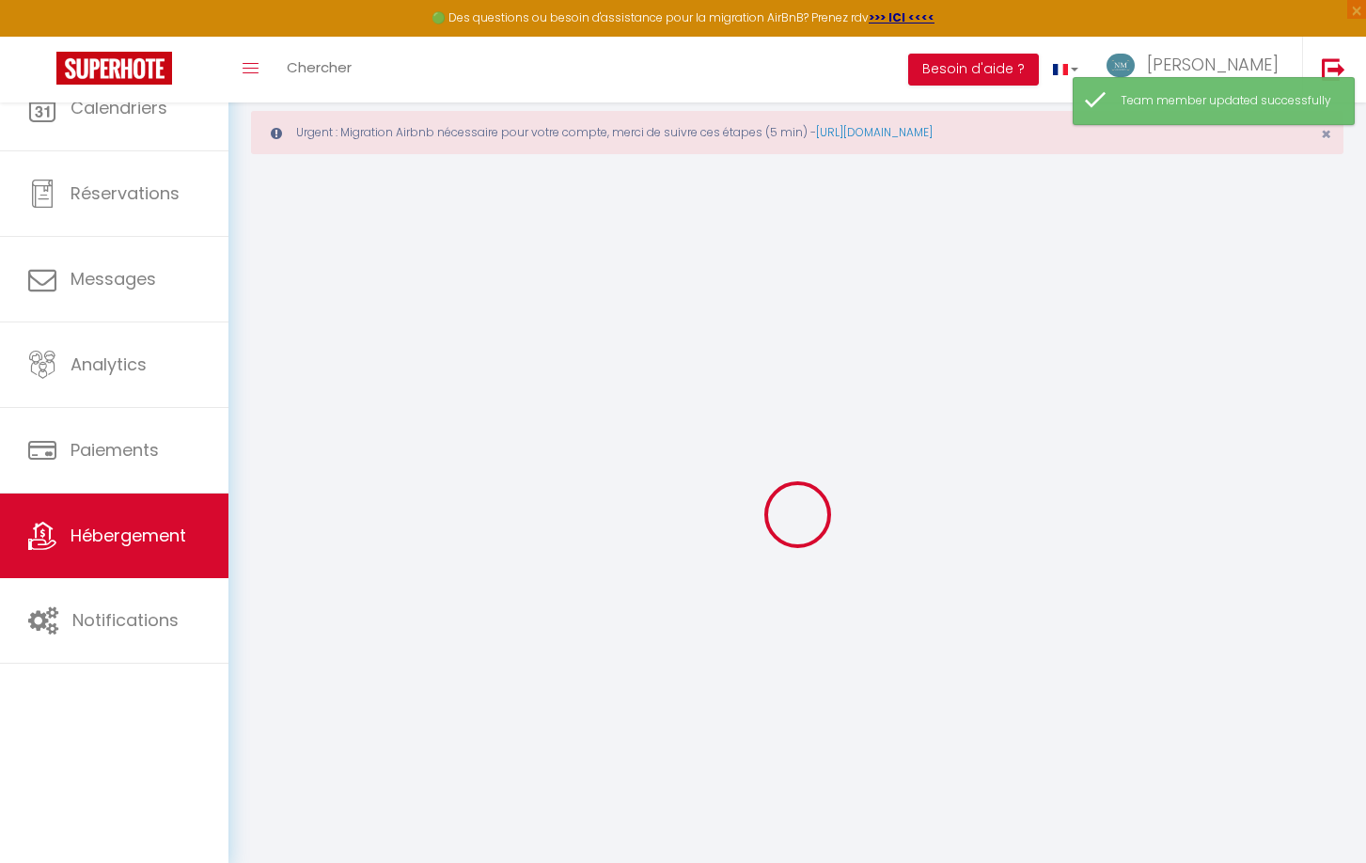
checkbox input "true"
select select "16:00"
select select "23:45"
select select "10:00"
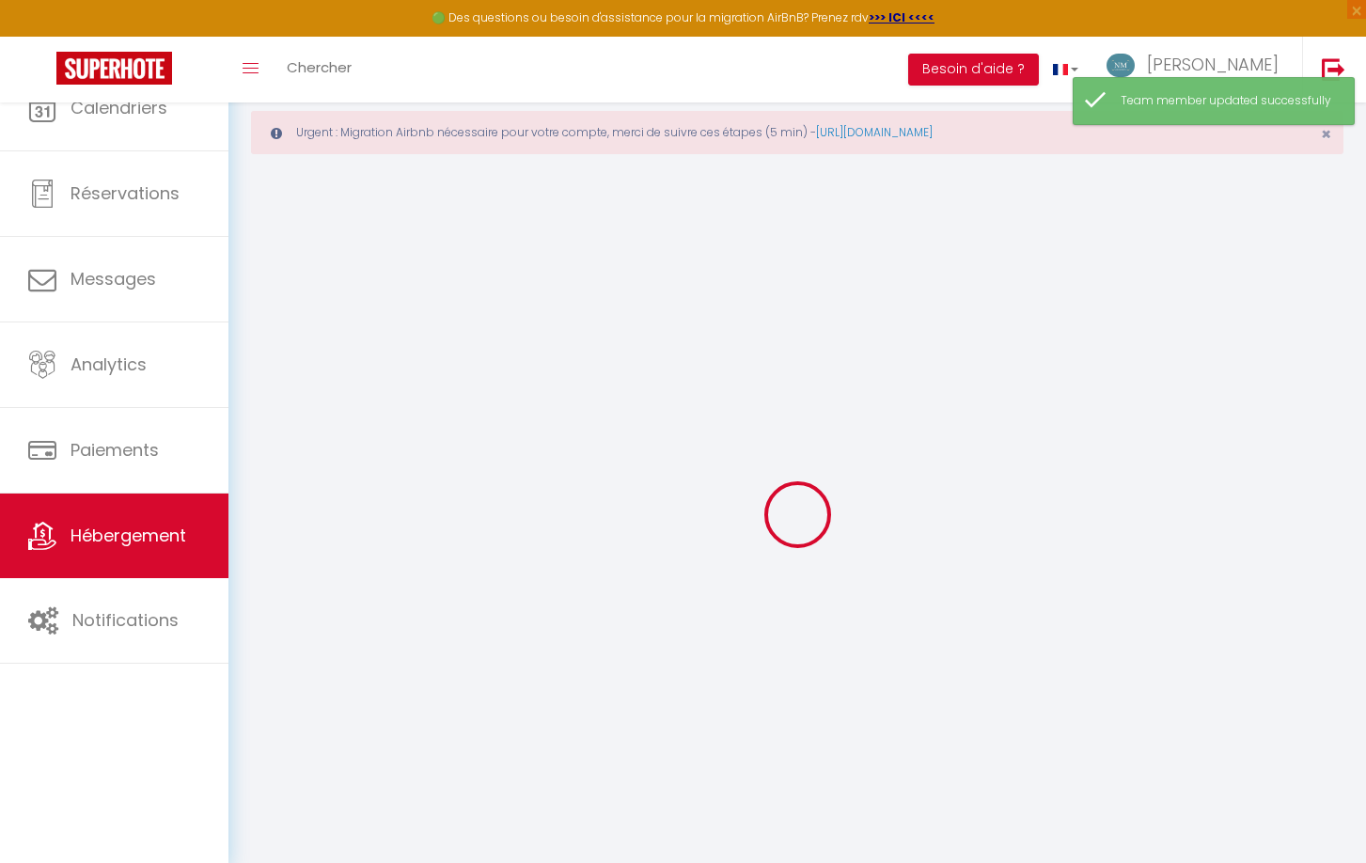
select select "30"
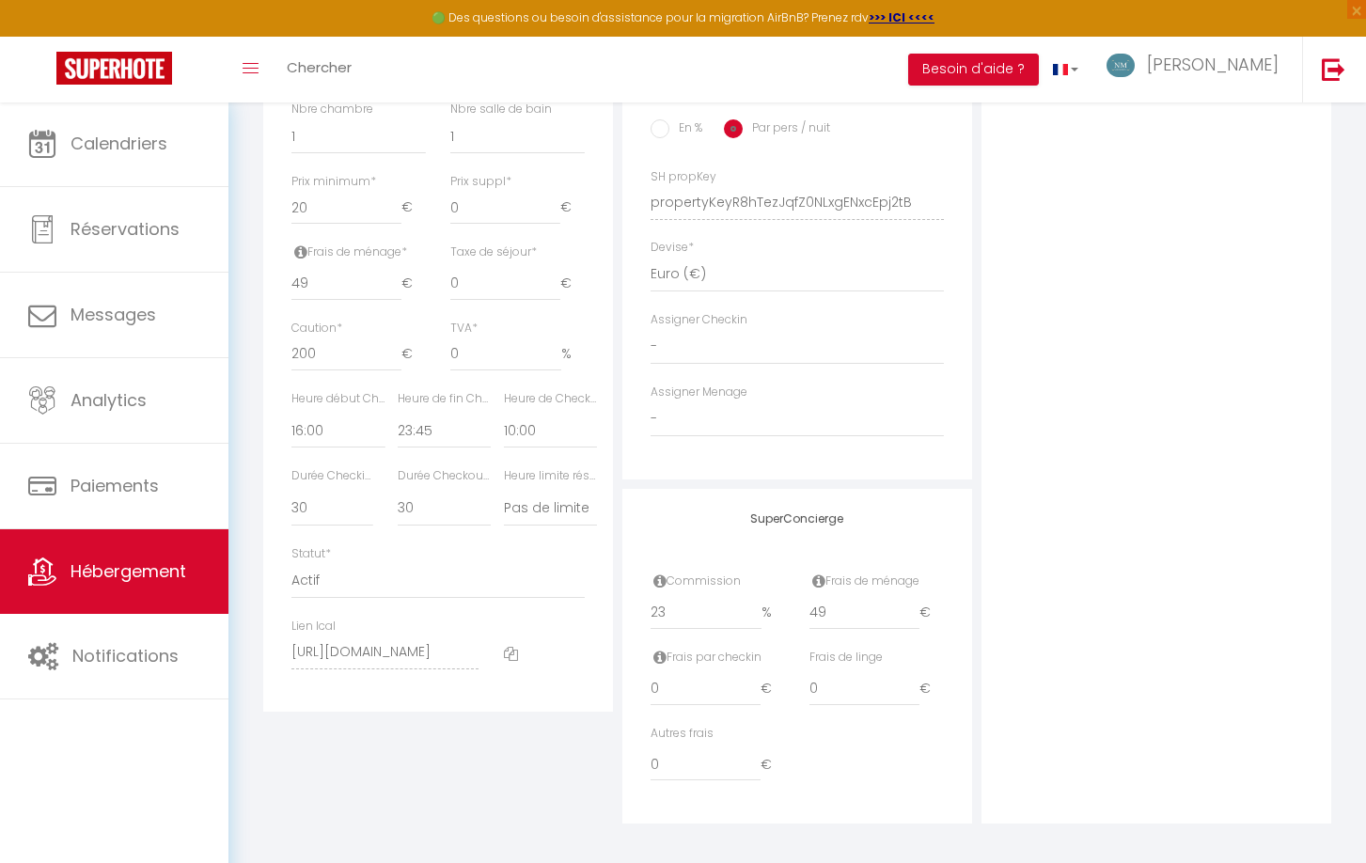
scroll to position [862, 0]
select select "42164"
select select
checkbox input "true"
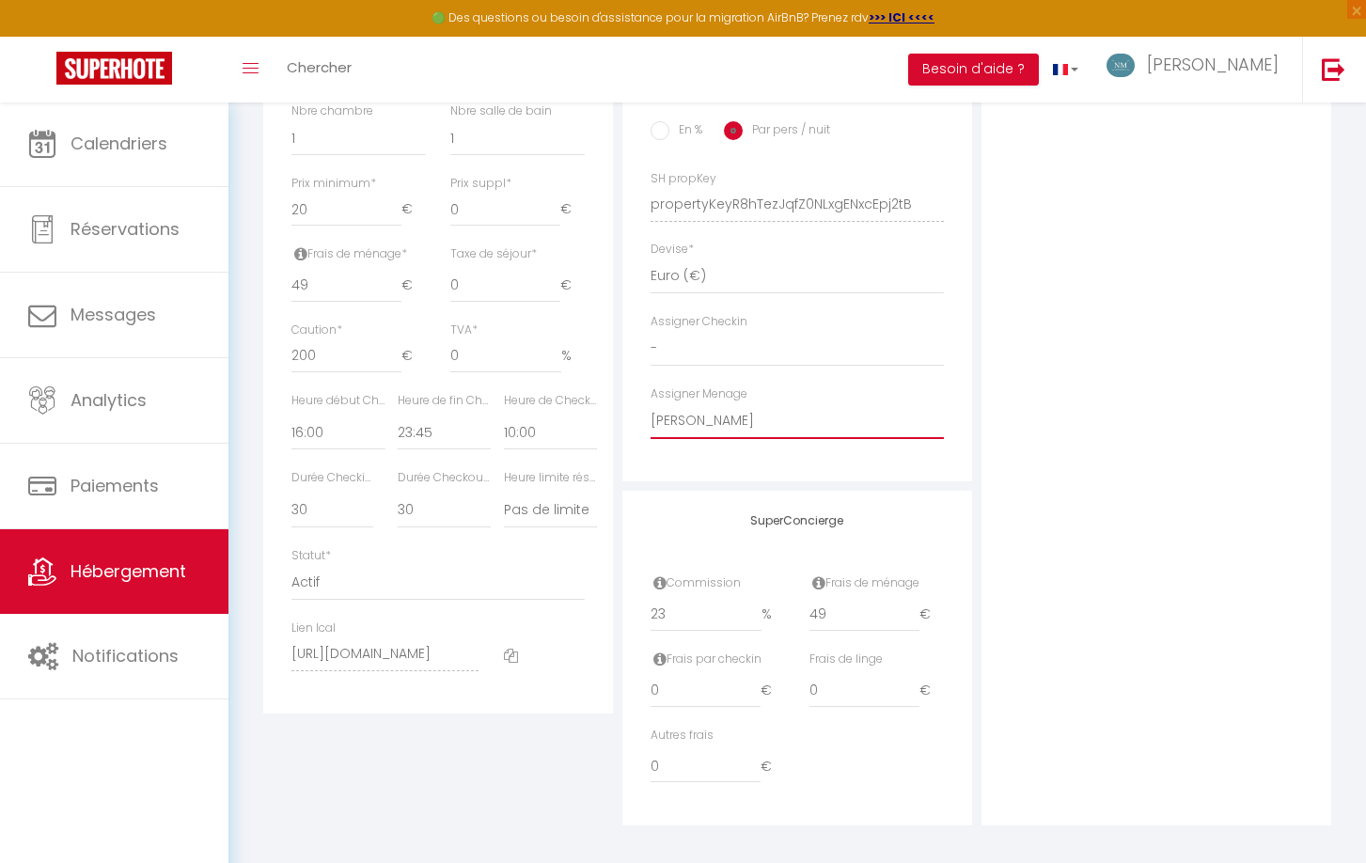
checkbox input "true"
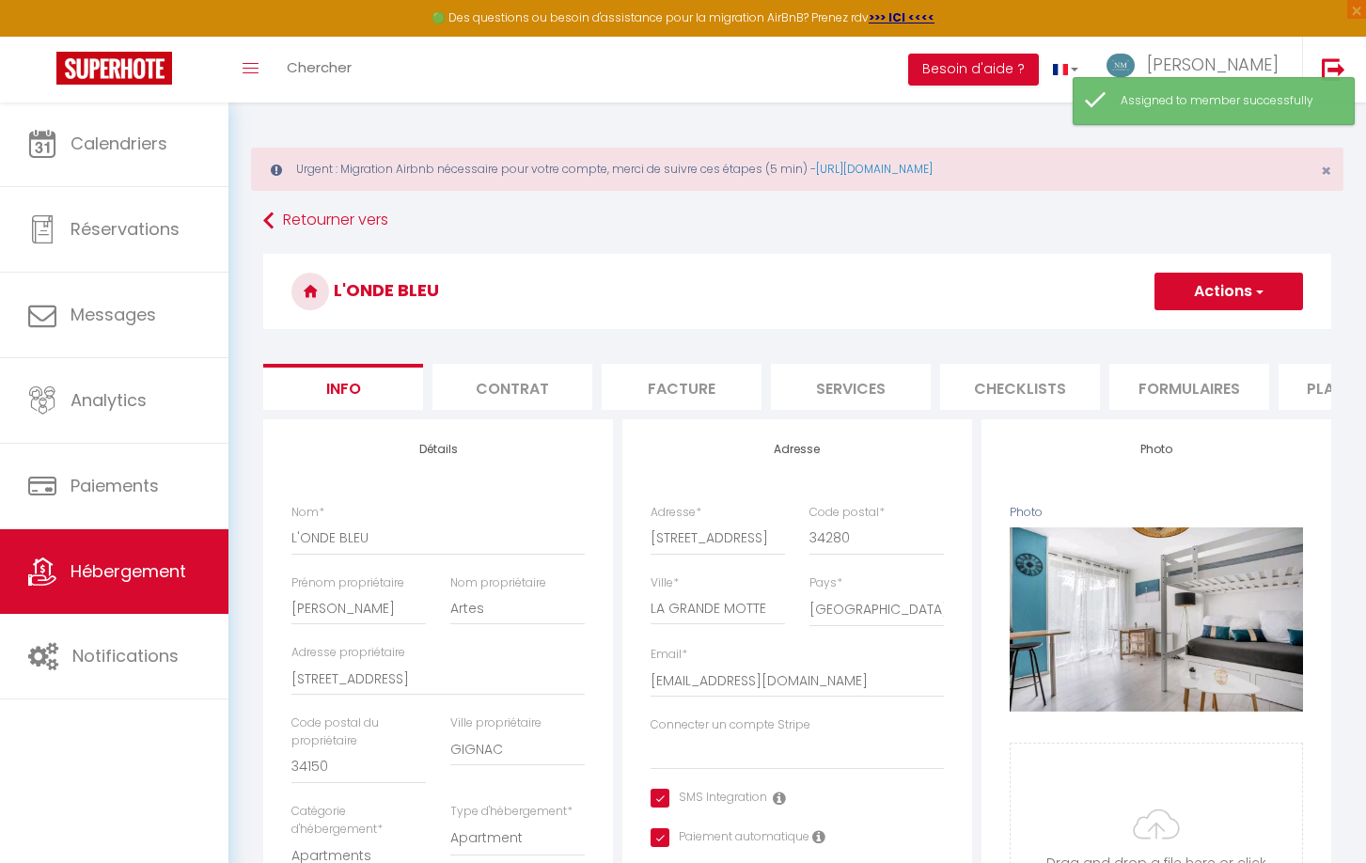
scroll to position [0, 0]
click at [1256, 289] on span "button" at bounding box center [1258, 291] width 12 height 19
click at [1176, 328] on input "Enregistrer" at bounding box center [1154, 332] width 70 height 19
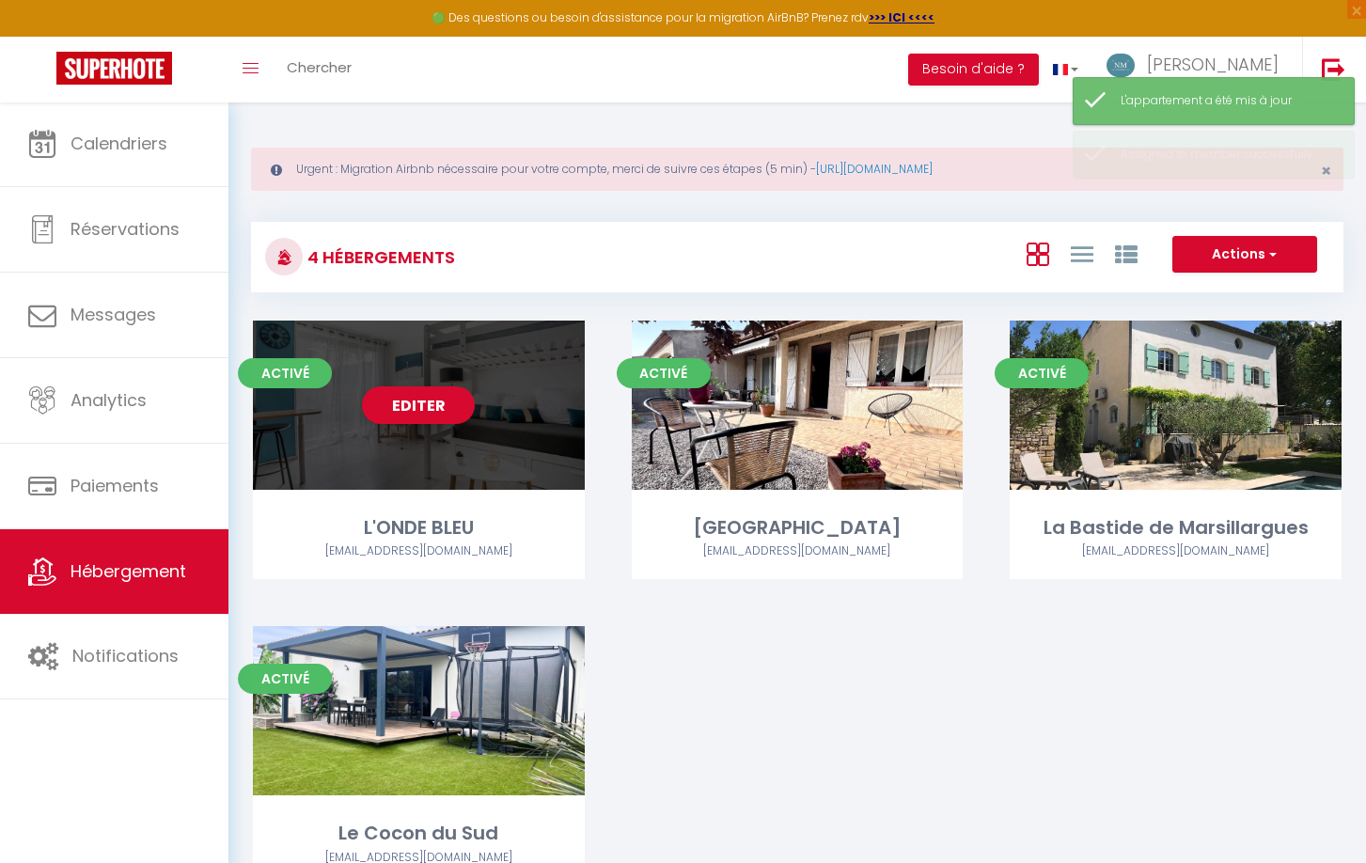
click at [545, 397] on div "Editer" at bounding box center [419, 404] width 332 height 169
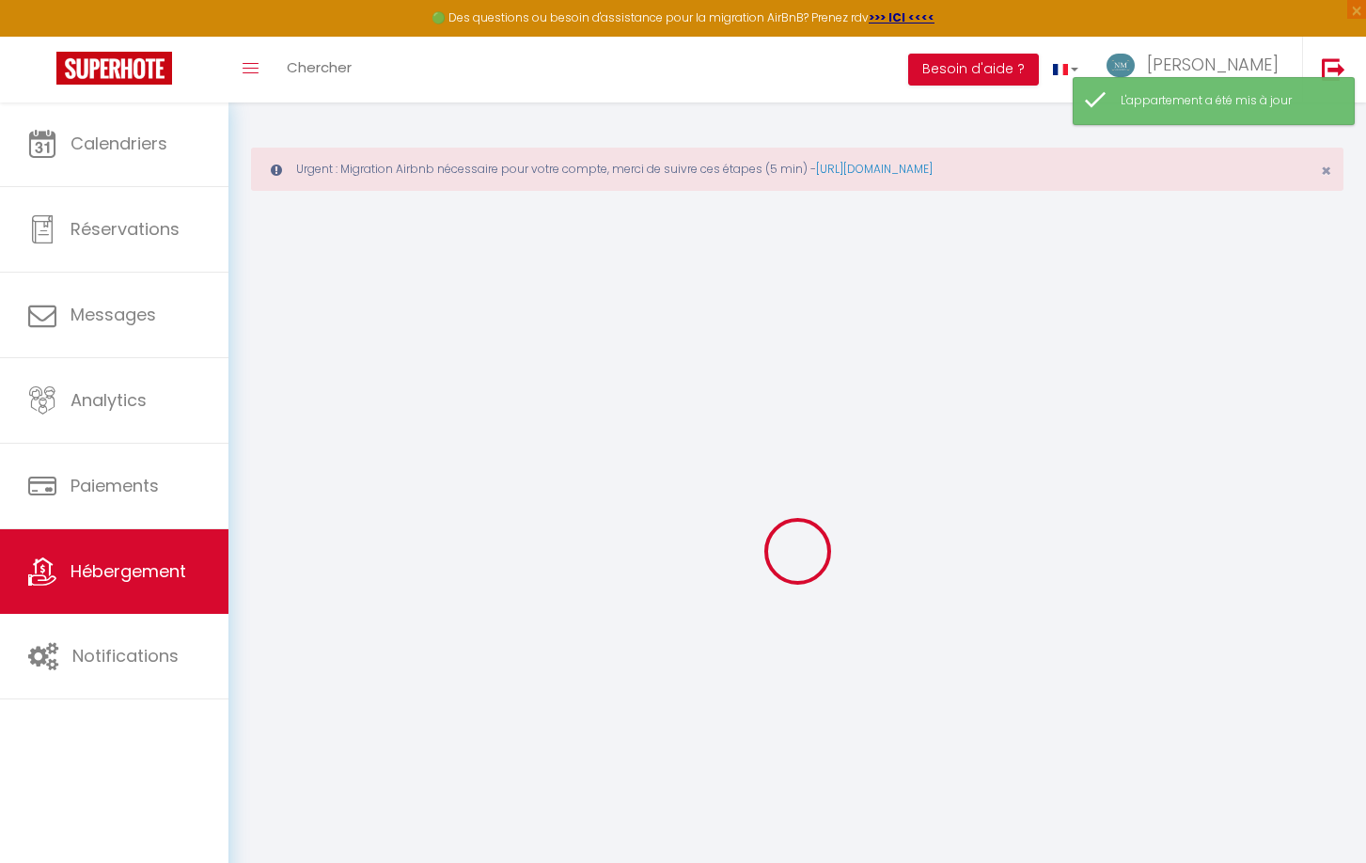
select select
checkbox input "true"
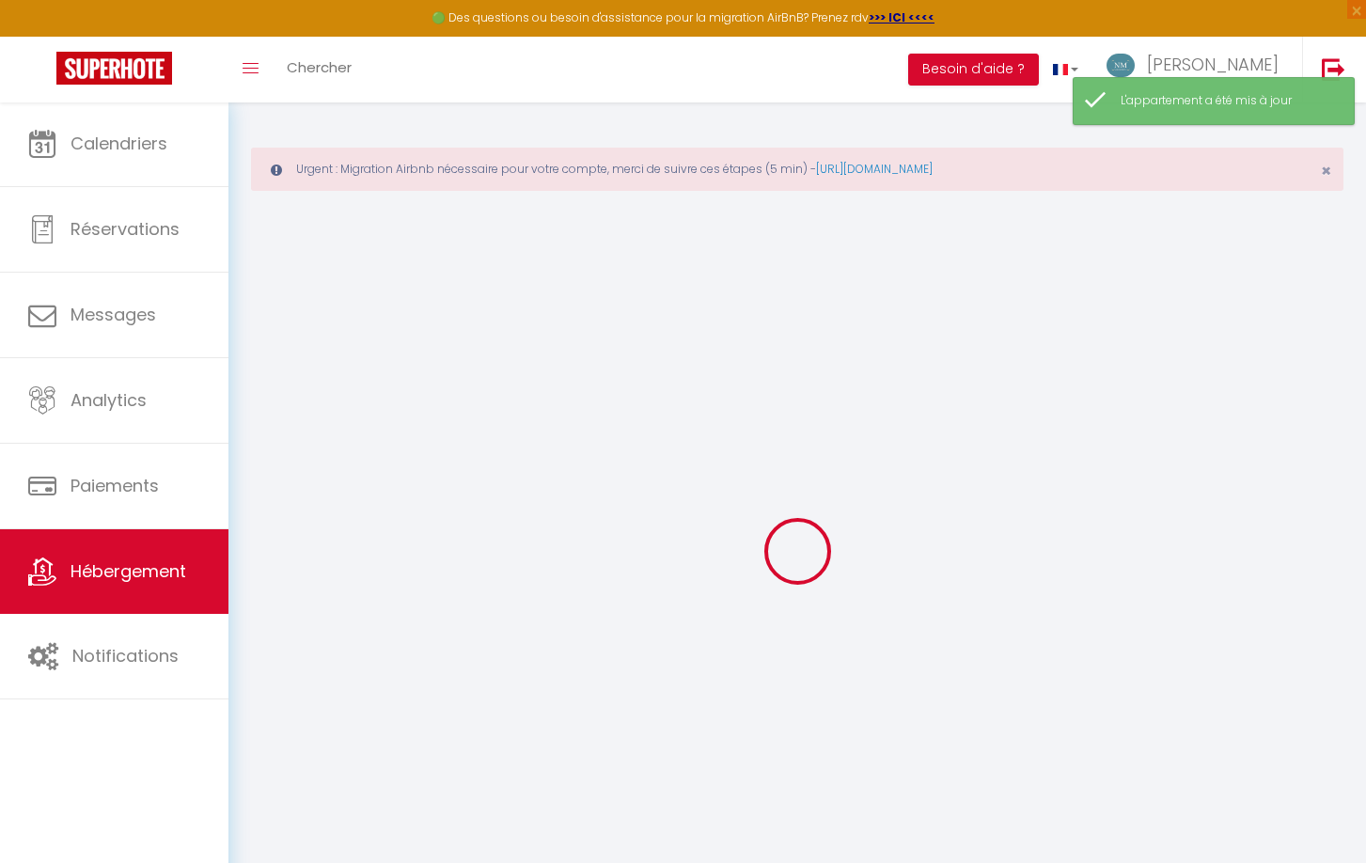
select select "16:00"
select select "23:45"
select select "10:00"
select select "30"
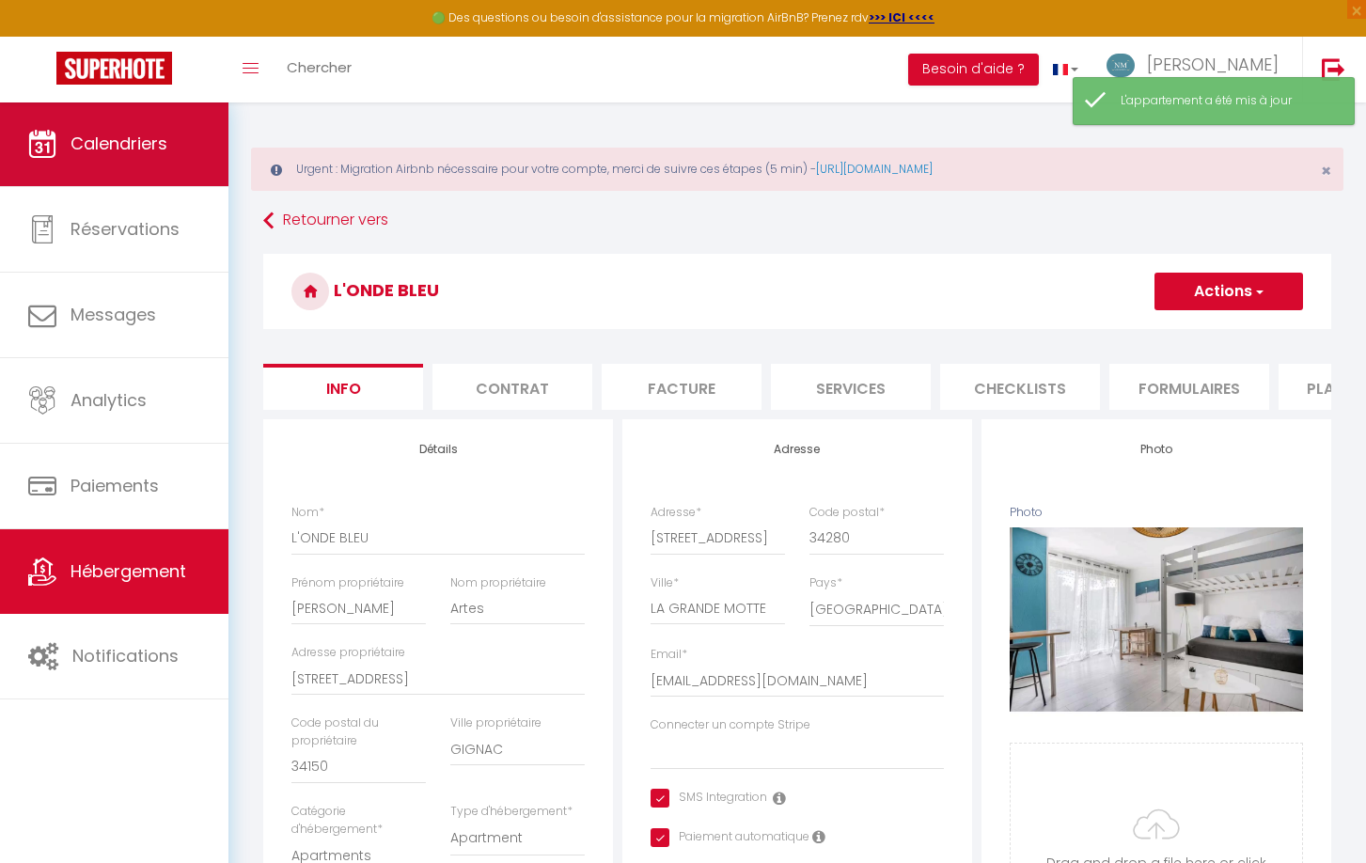
click at [142, 151] on span "Calendriers" at bounding box center [118, 143] width 97 height 23
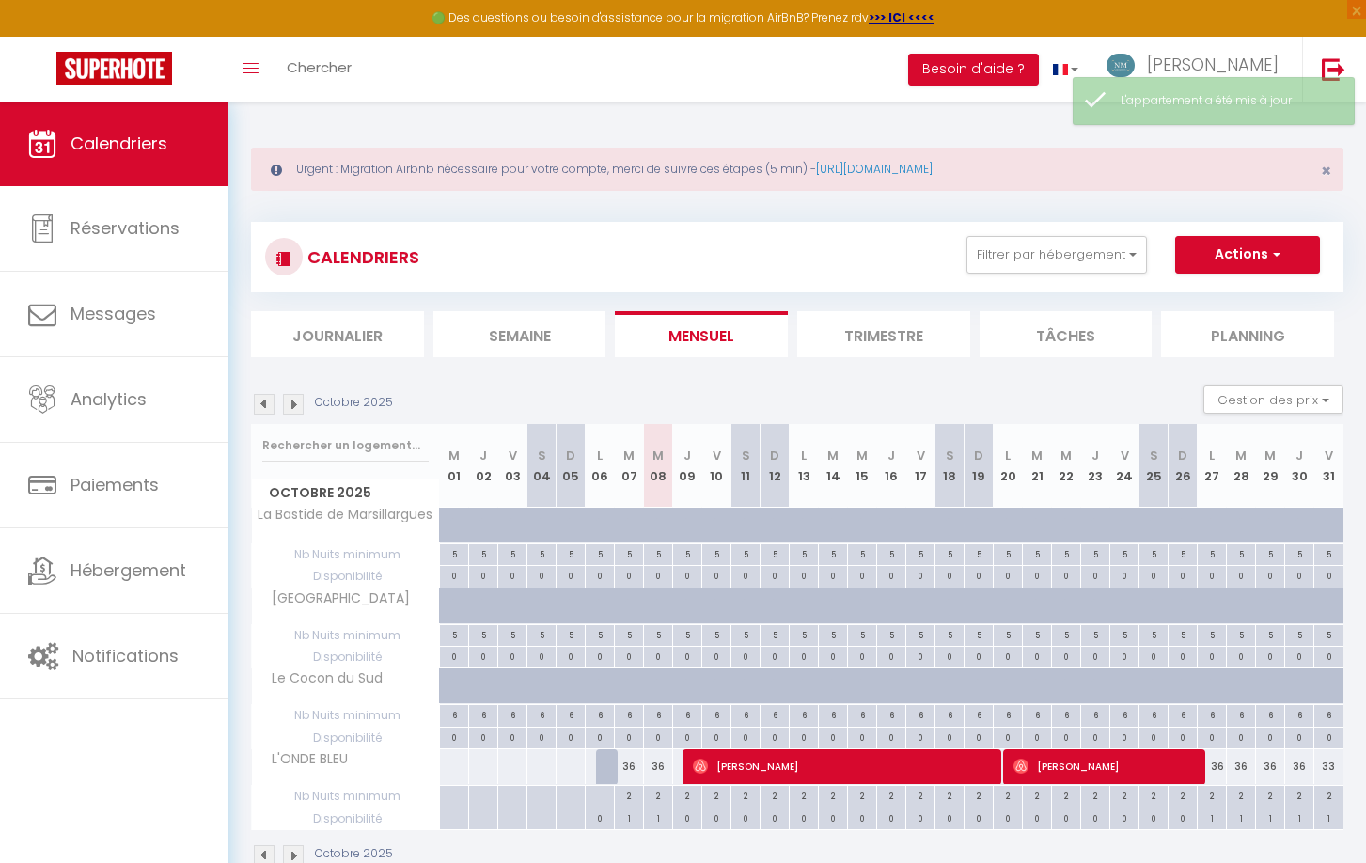
click at [806, 765] on span "[PERSON_NAME]" at bounding box center [843, 766] width 301 height 36
select select "OK"
select select "0"
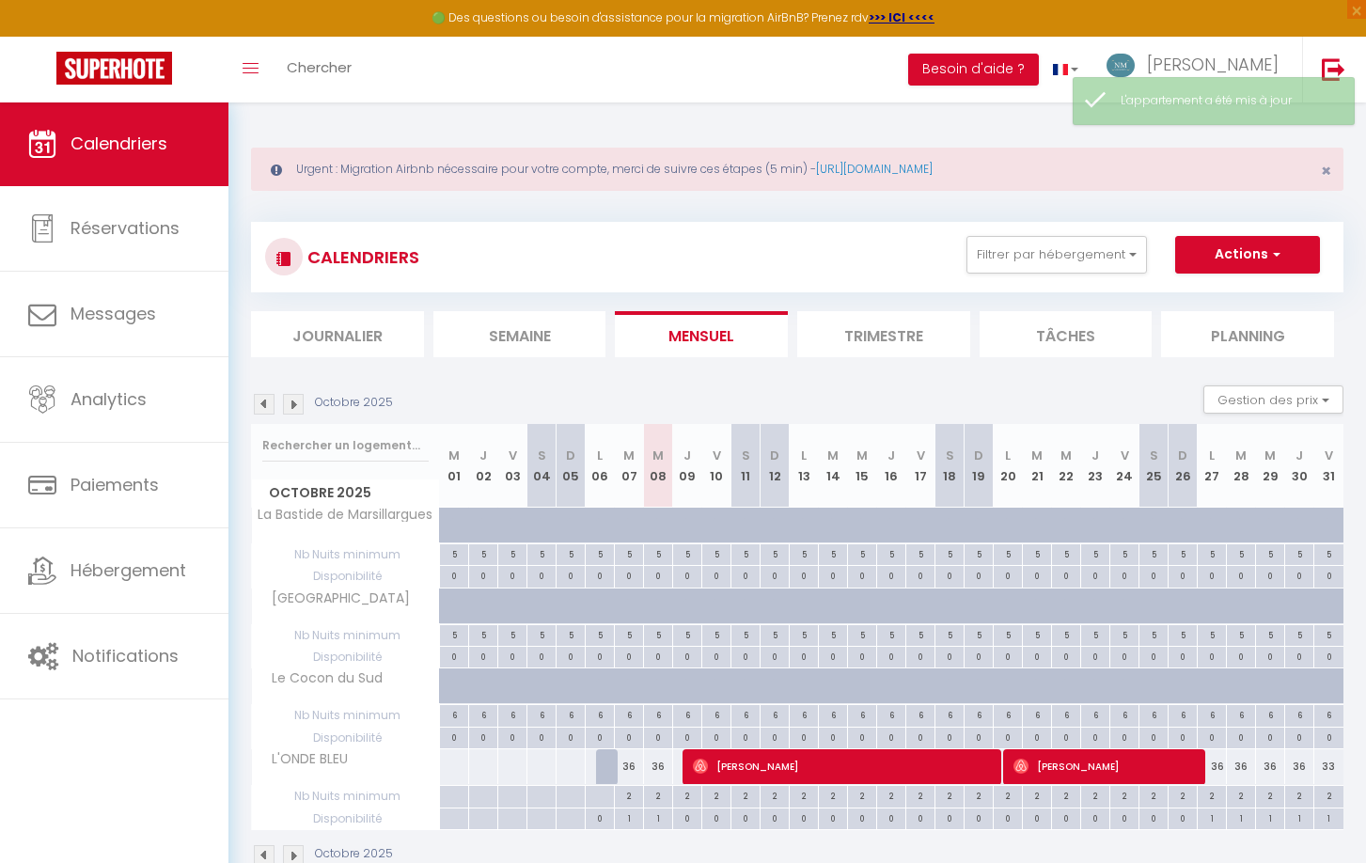
select select "1"
select select
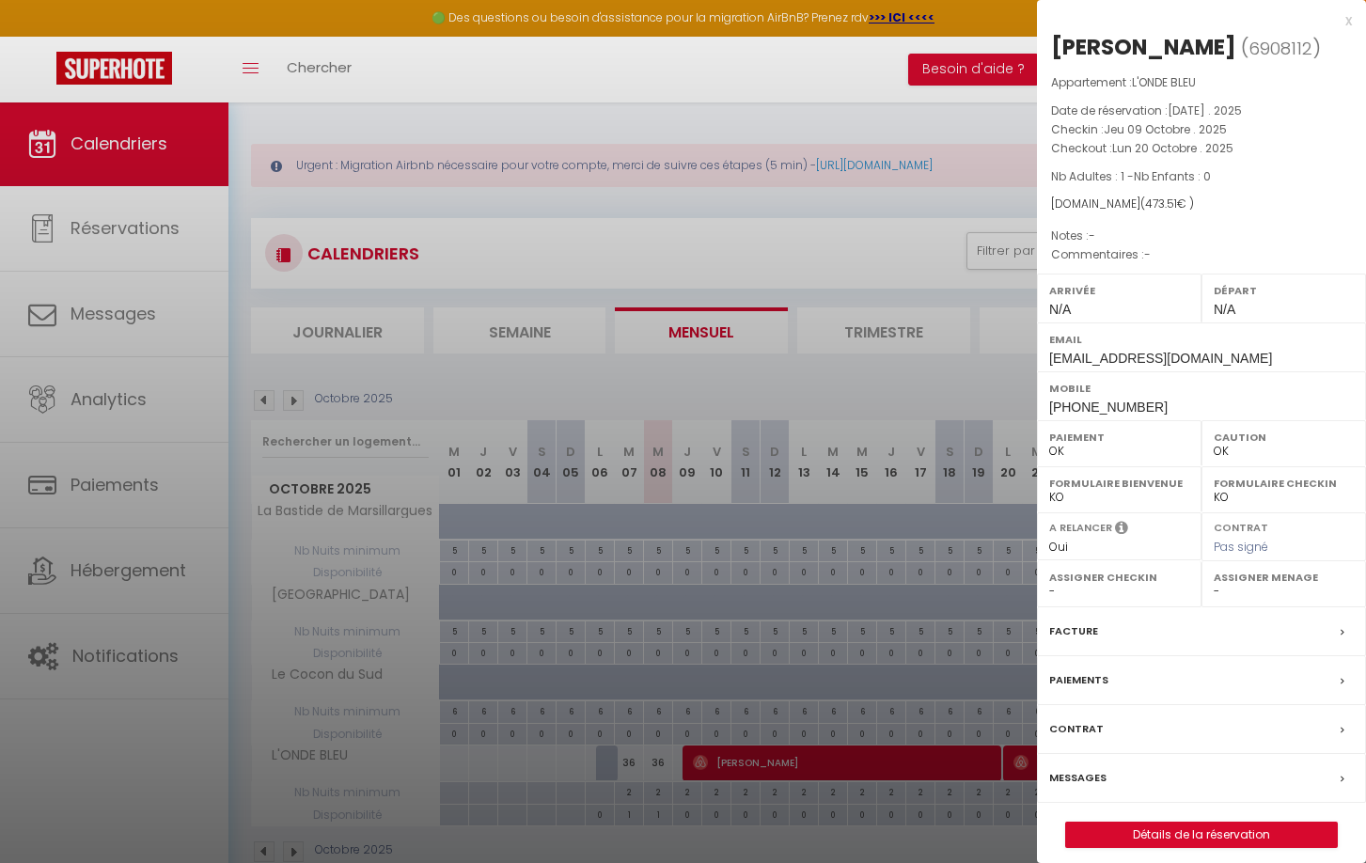
scroll to position [8, 0]
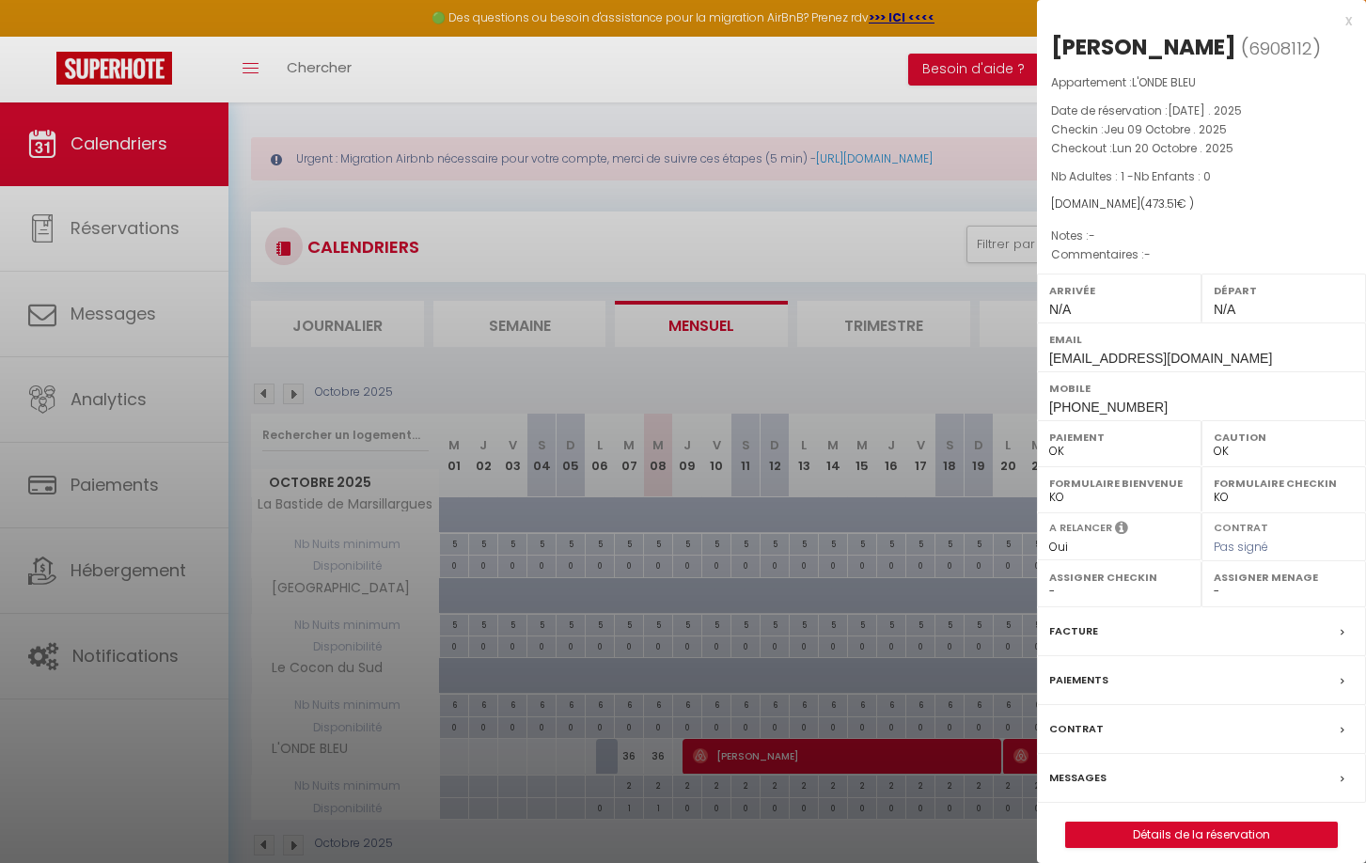
click at [1242, 573] on label "Assigner Menage" at bounding box center [1283, 577] width 140 height 19
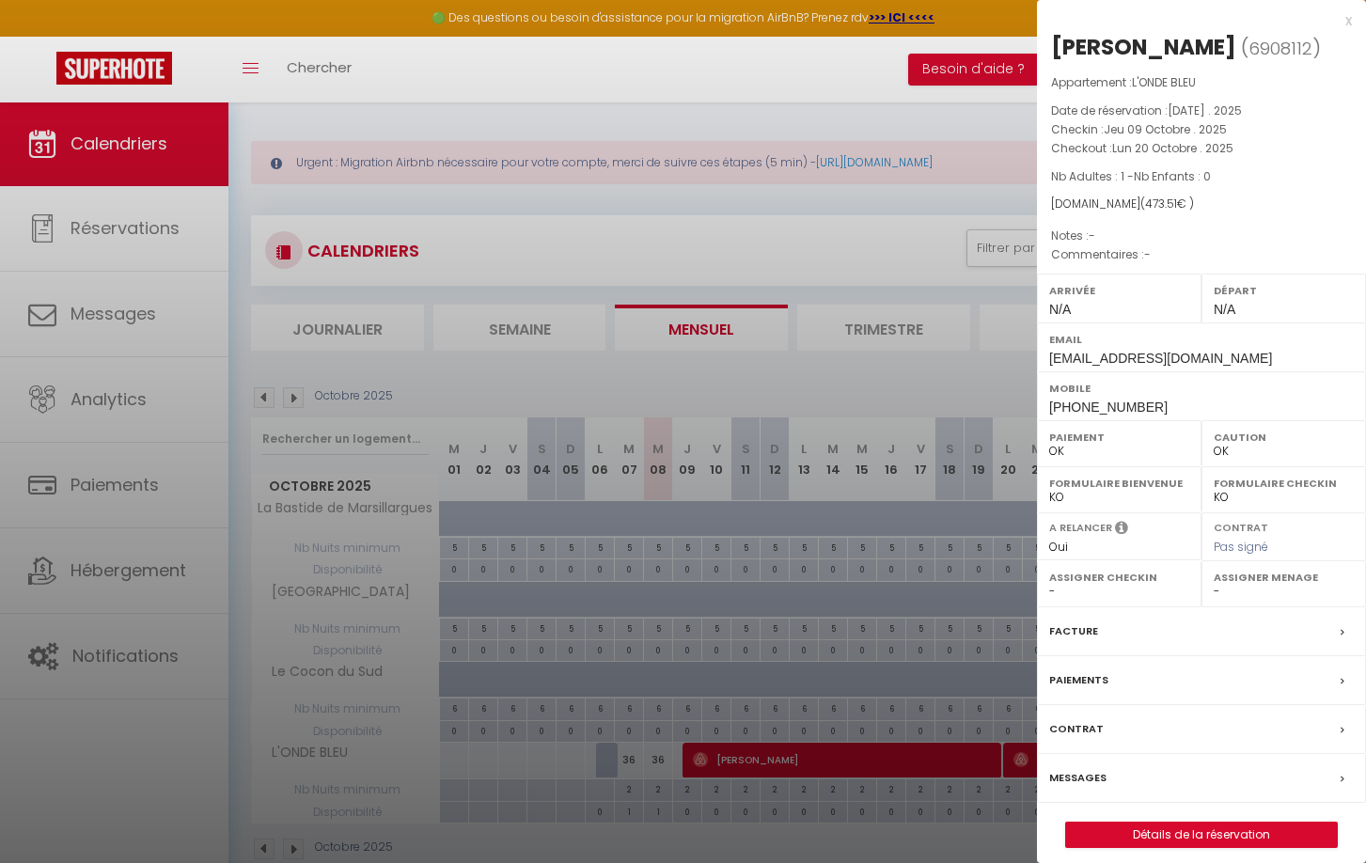
scroll to position [5, 1]
select select "42164"
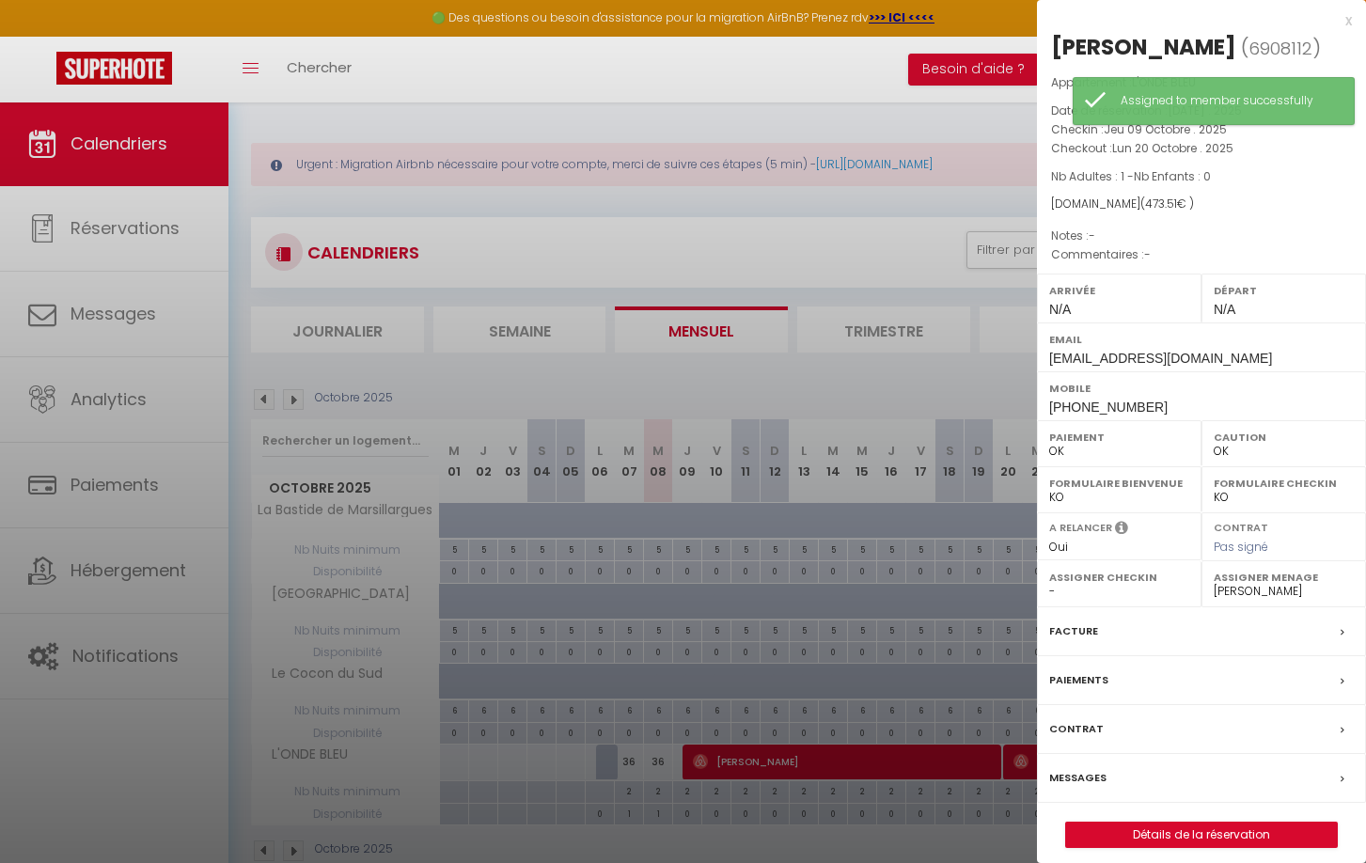
click at [908, 164] on div at bounding box center [683, 431] width 1366 height 863
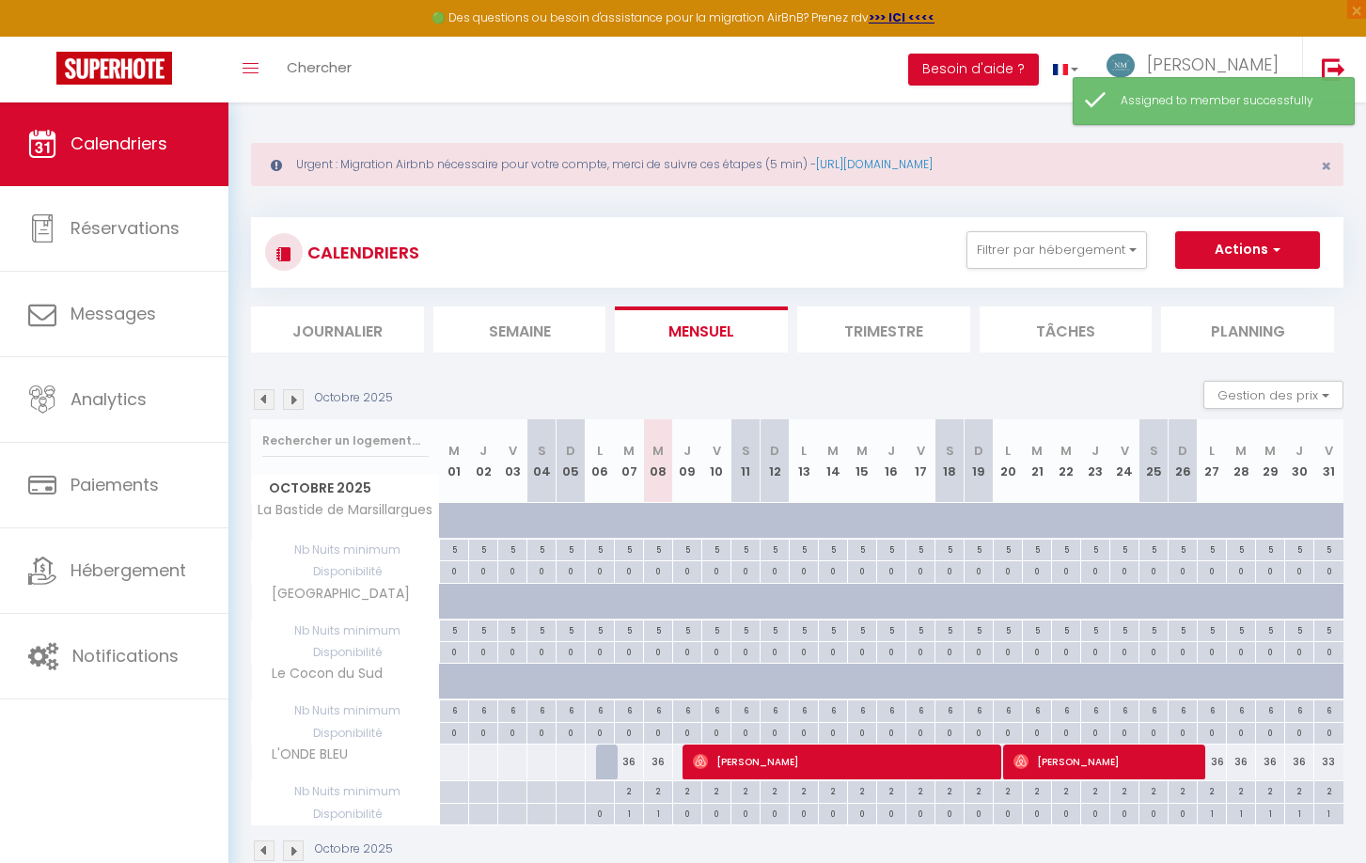
click at [1114, 752] on span "[PERSON_NAME]" at bounding box center [1105, 761] width 184 height 36
select select "KO"
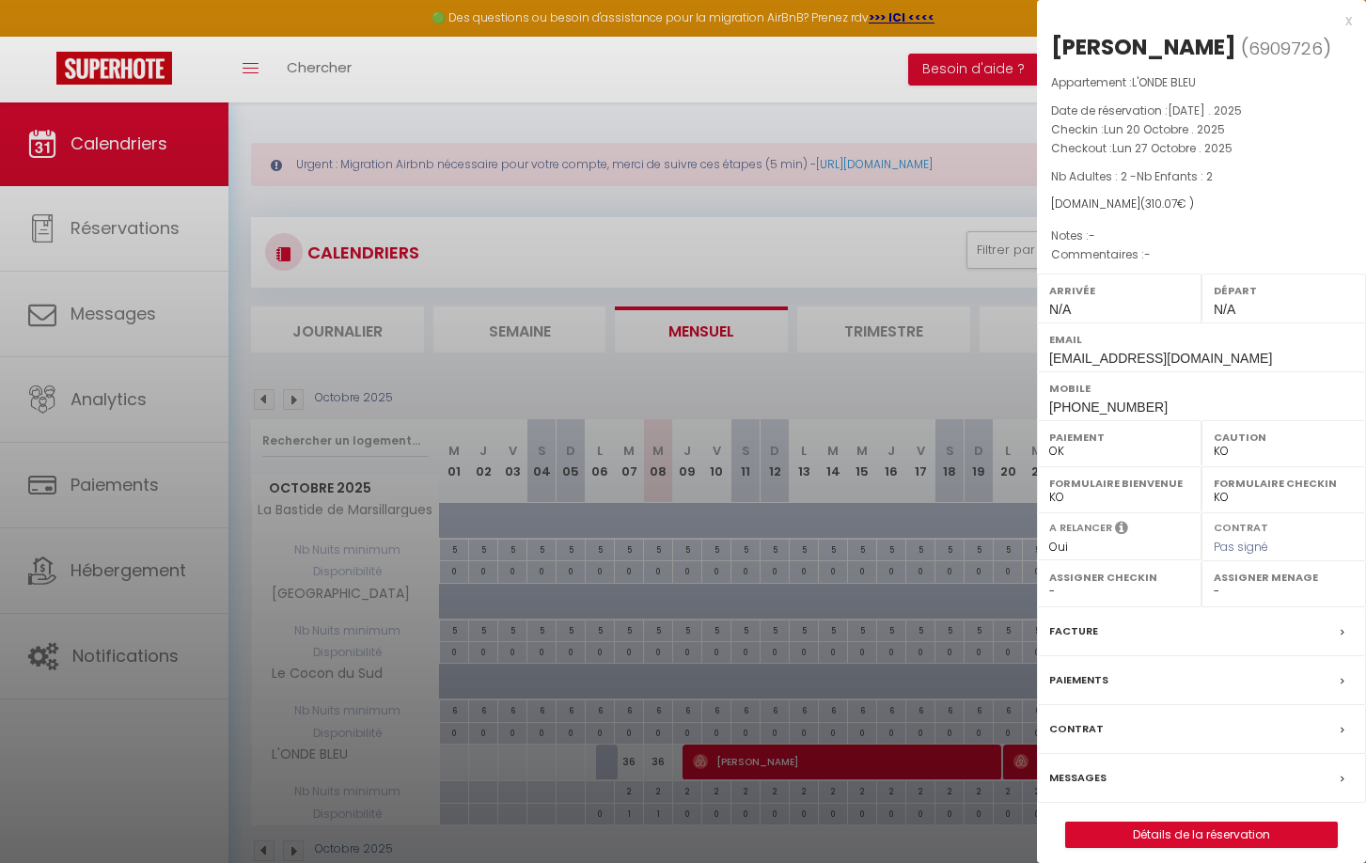
select select "42164"
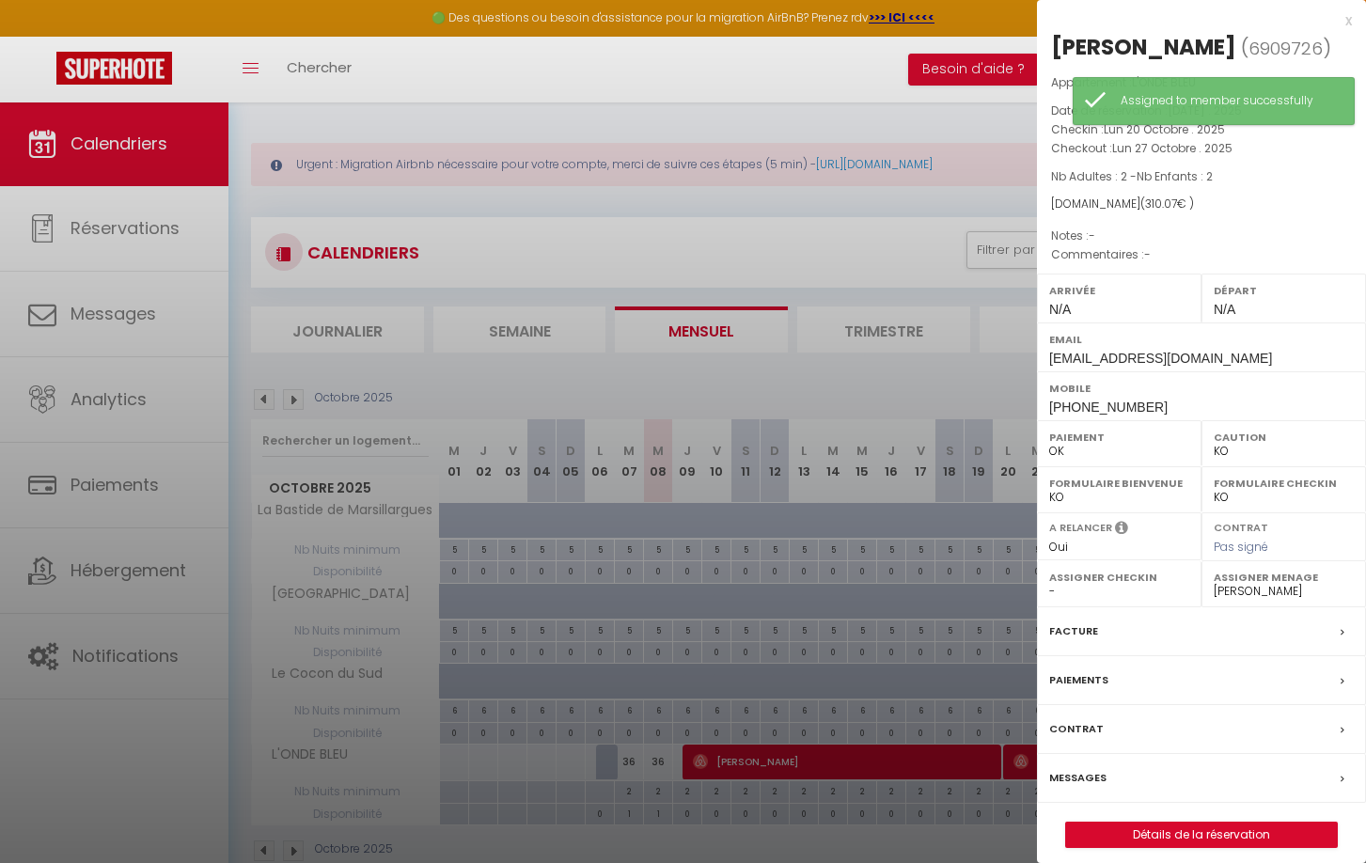
click at [612, 89] on div at bounding box center [683, 431] width 1366 height 863
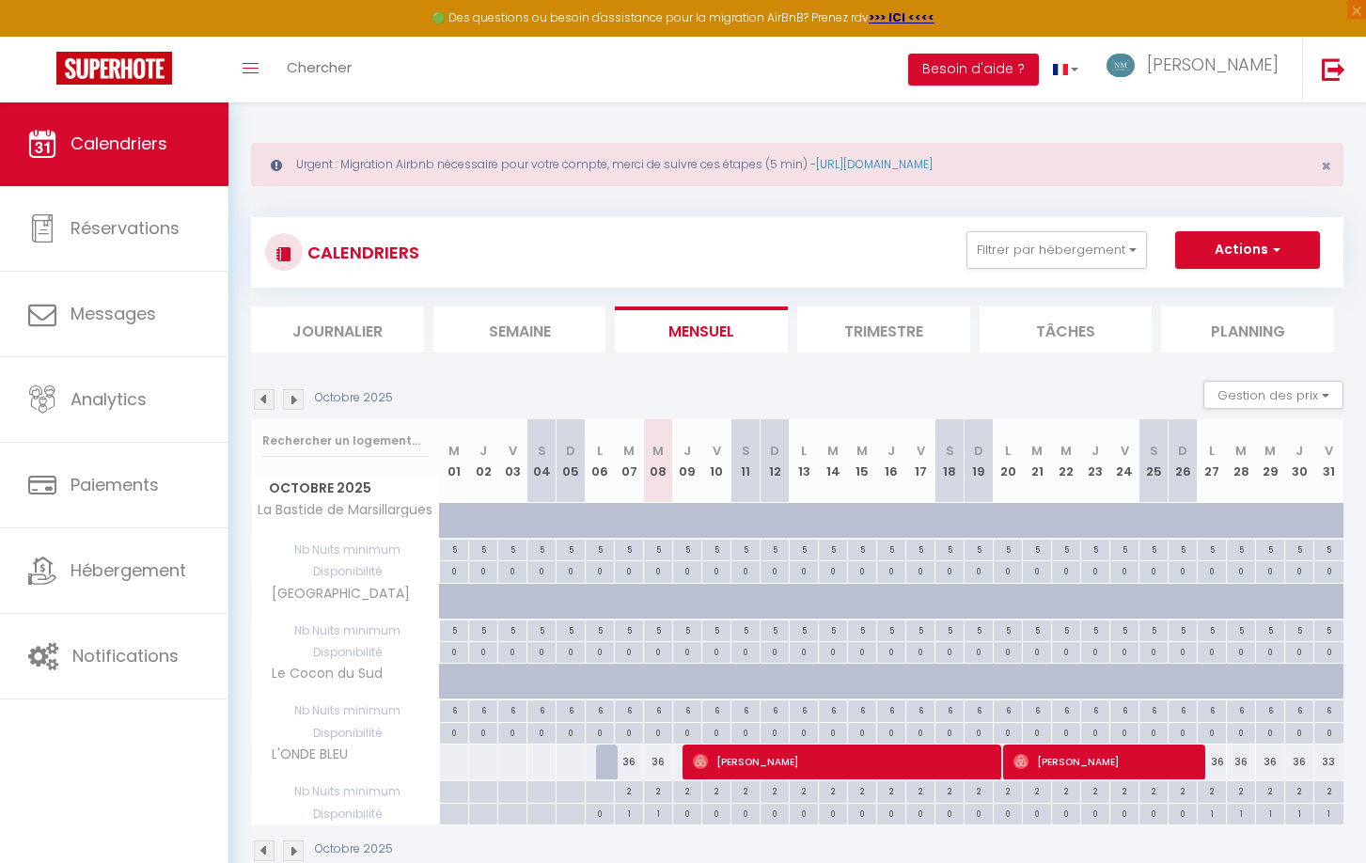
scroll to position [7, 1]
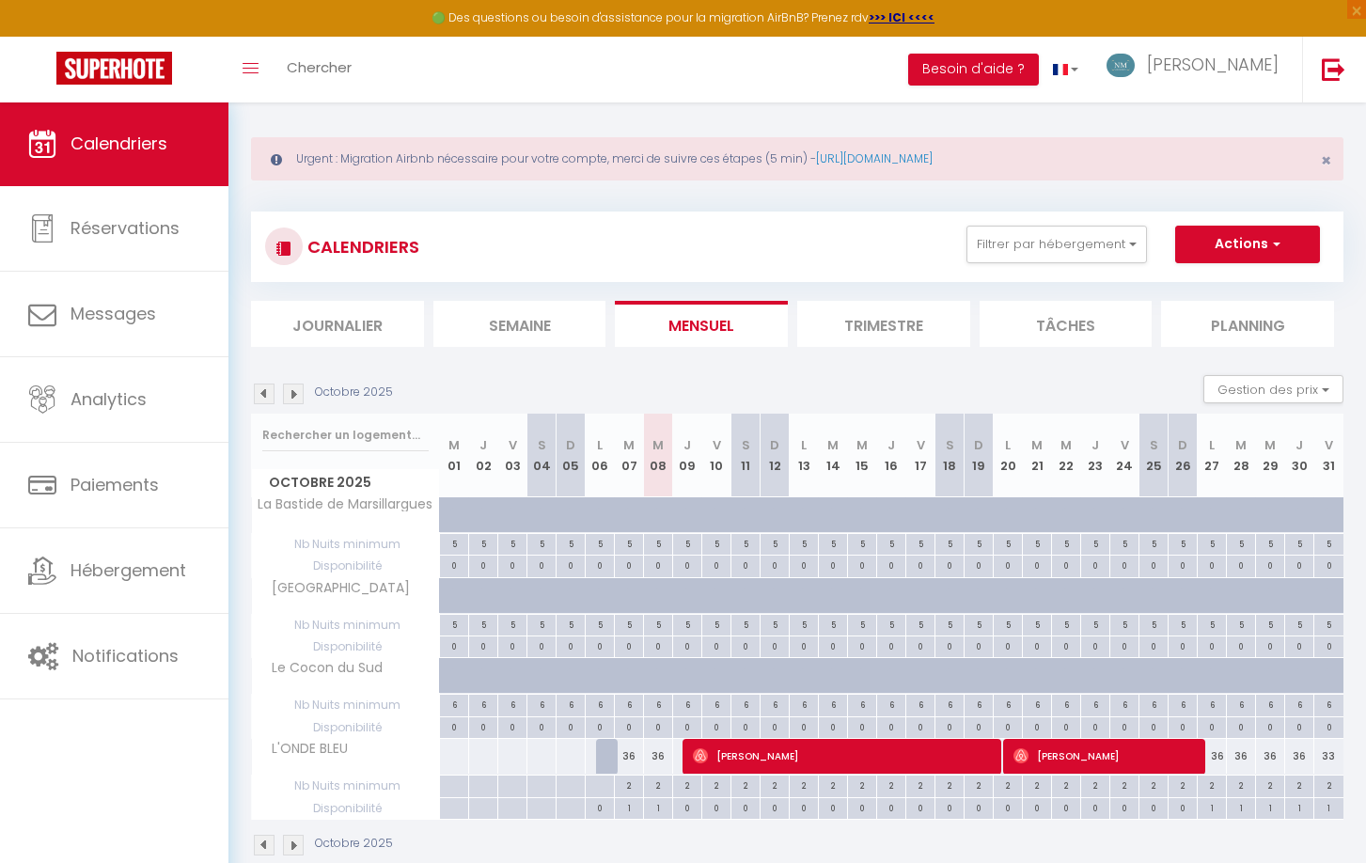
click at [292, 390] on img at bounding box center [293, 393] width 21 height 21
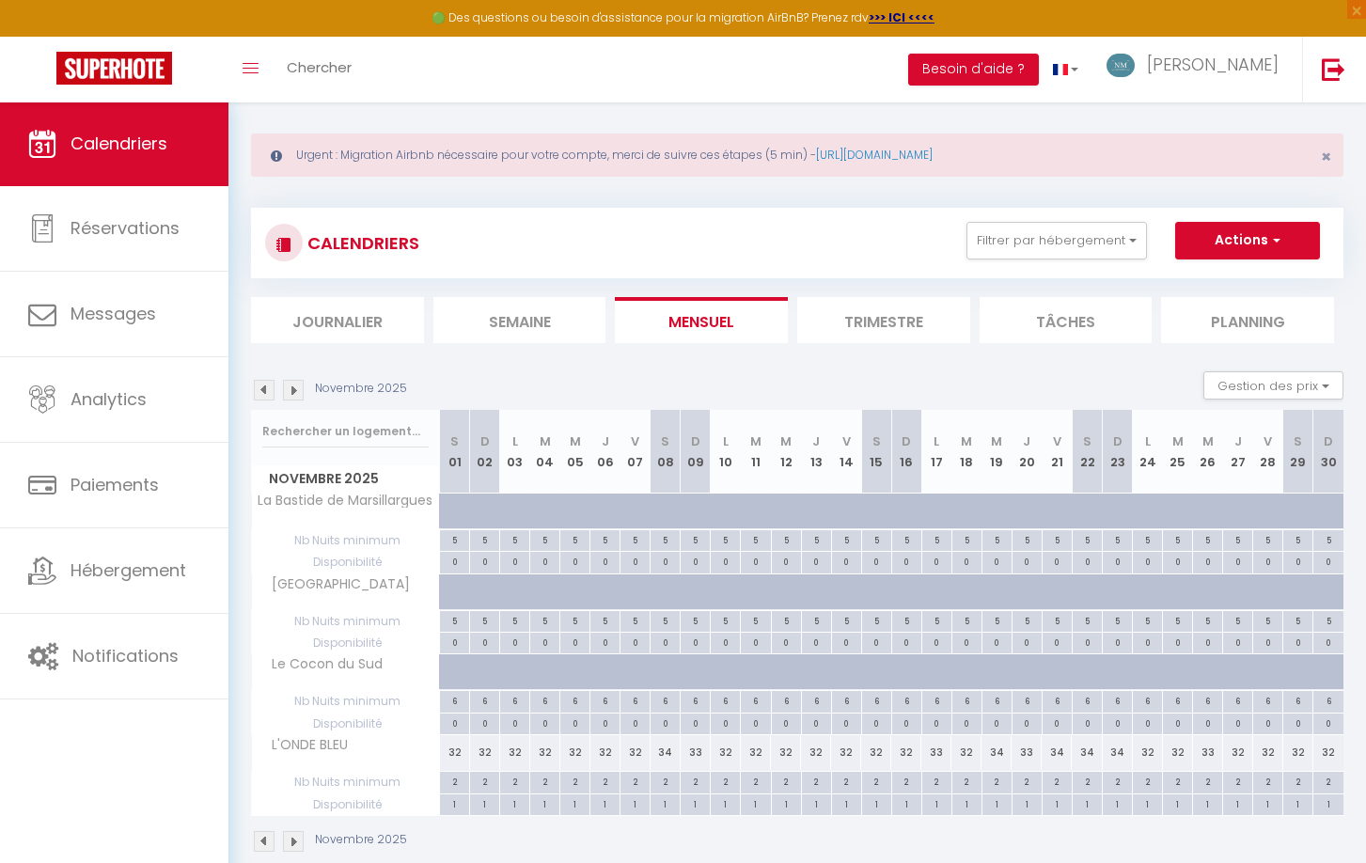
scroll to position [16, 1]
click at [292, 390] on img at bounding box center [293, 388] width 21 height 21
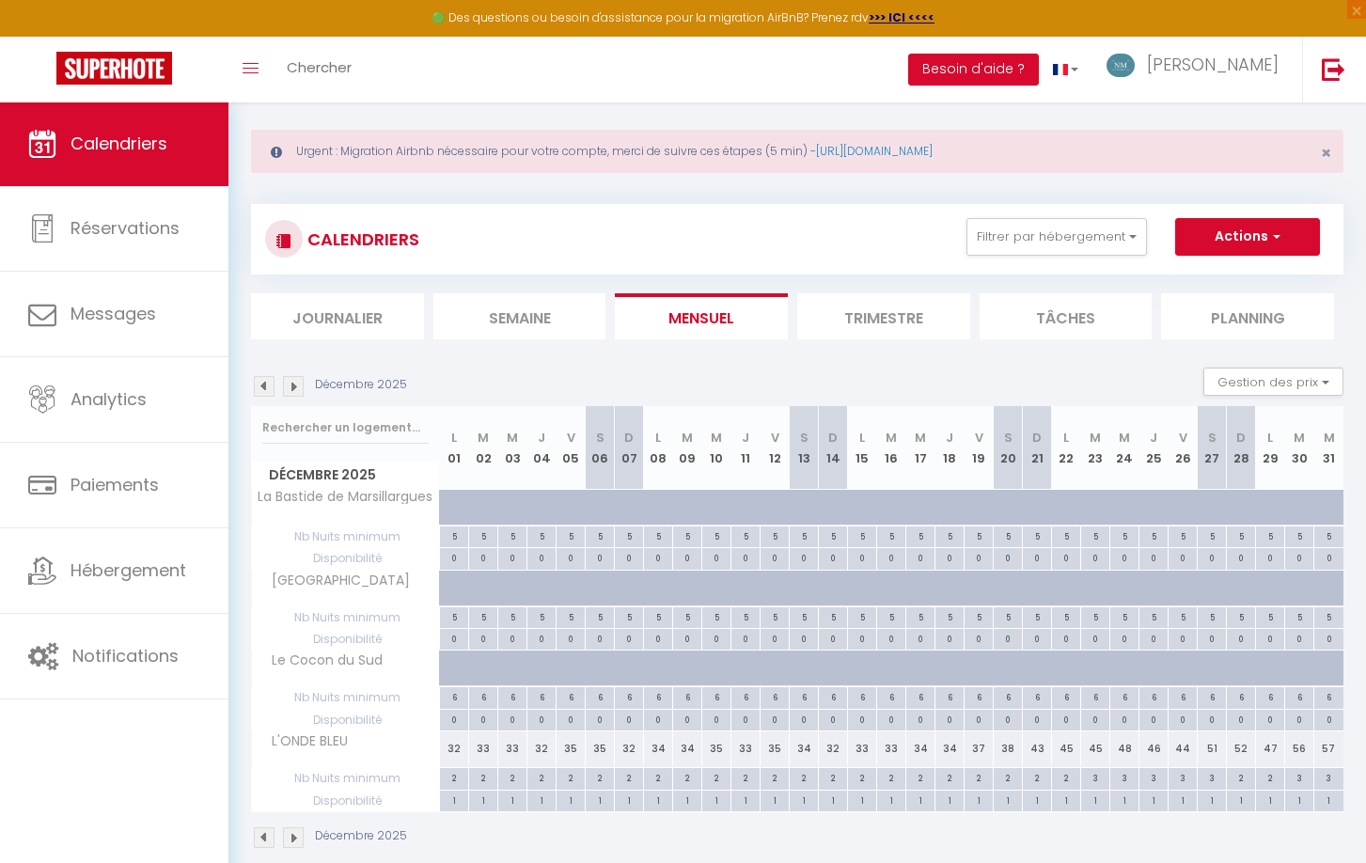
scroll to position [15, 0]
